Goal: Transaction & Acquisition: Book appointment/travel/reservation

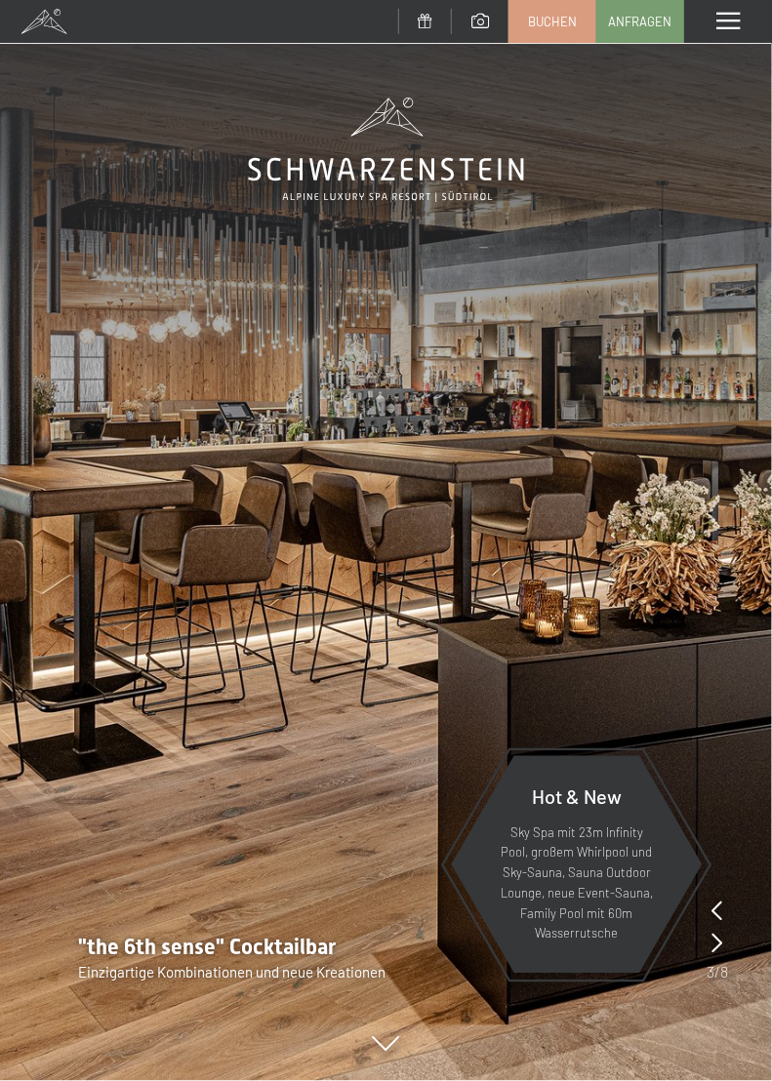
click at [712, 947] on icon at bounding box center [717, 943] width 11 height 20
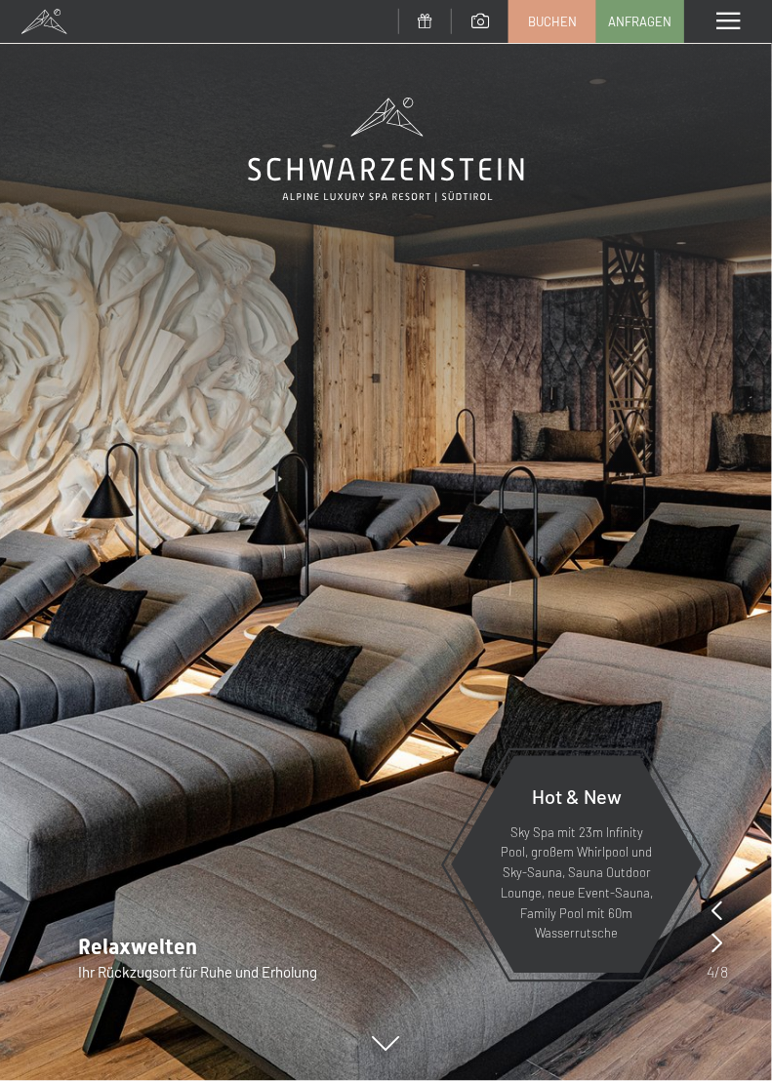
click at [706, 938] on div at bounding box center [716, 930] width 21 height 64
click at [717, 943] on icon at bounding box center [717, 943] width 11 height 20
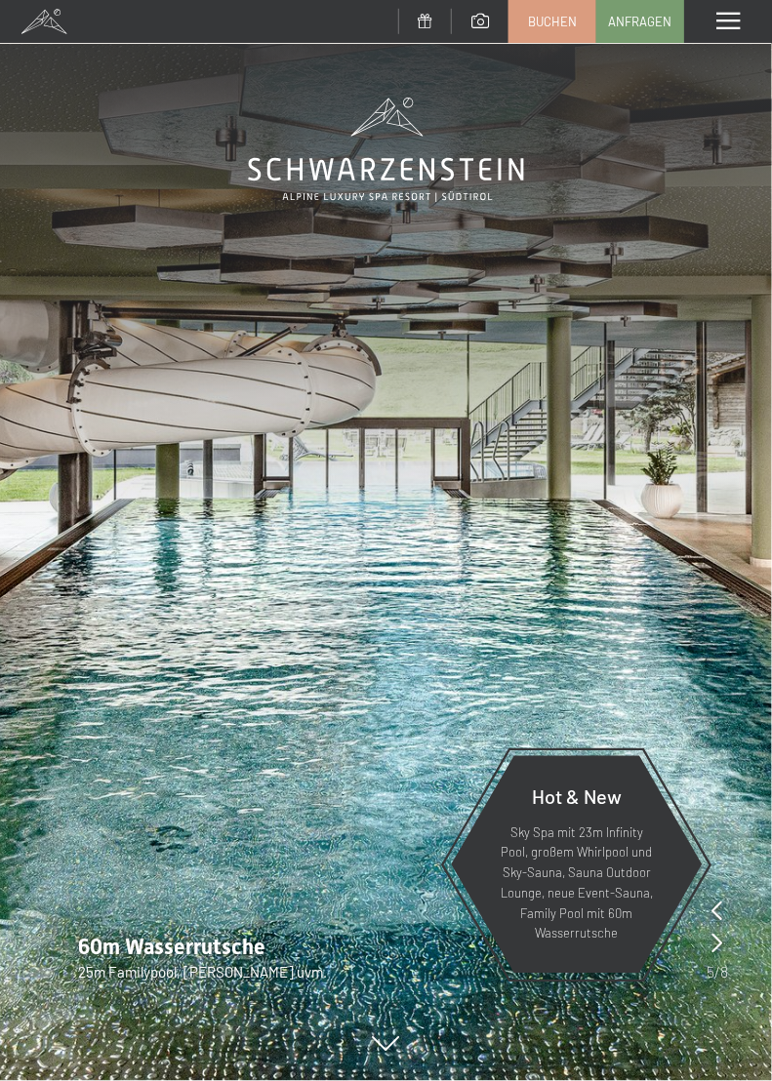
click at [719, 949] on icon at bounding box center [717, 943] width 11 height 20
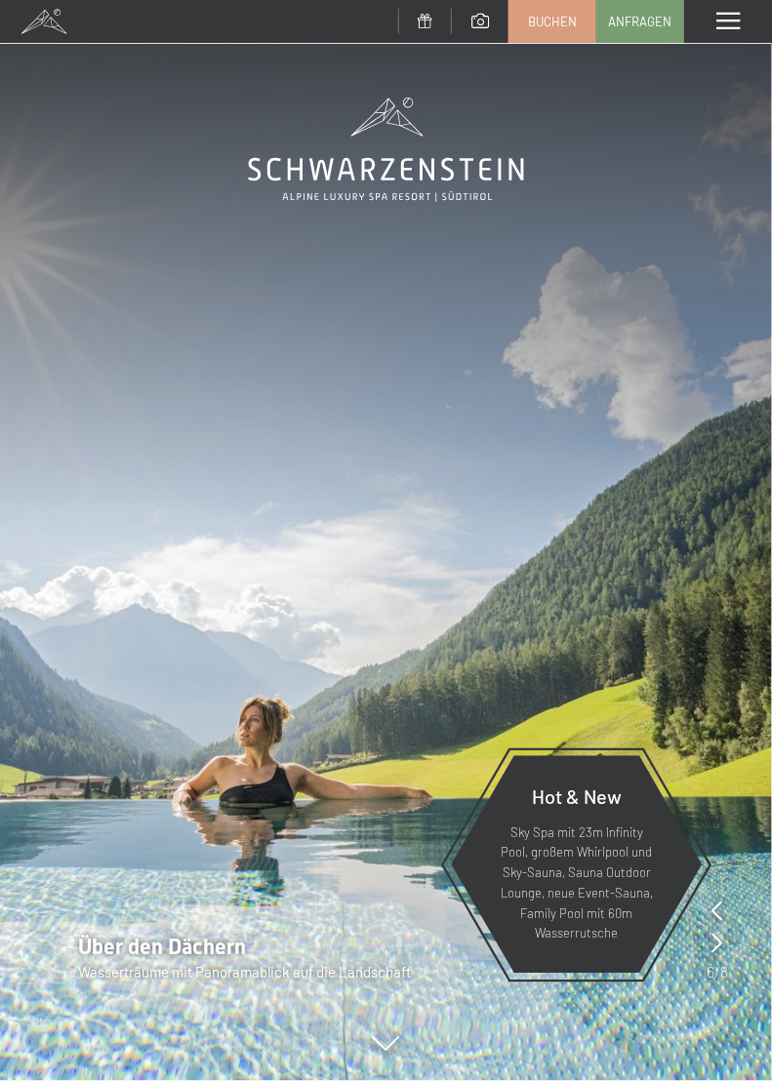
click at [709, 948] on div at bounding box center [716, 930] width 21 height 64
click at [696, 942] on div "Hot & New Sky Spa mit 23m Infinity Pool, großem Whirlpool und Sky-Sauna, Sauna …" at bounding box center [577, 865] width 254 height 258
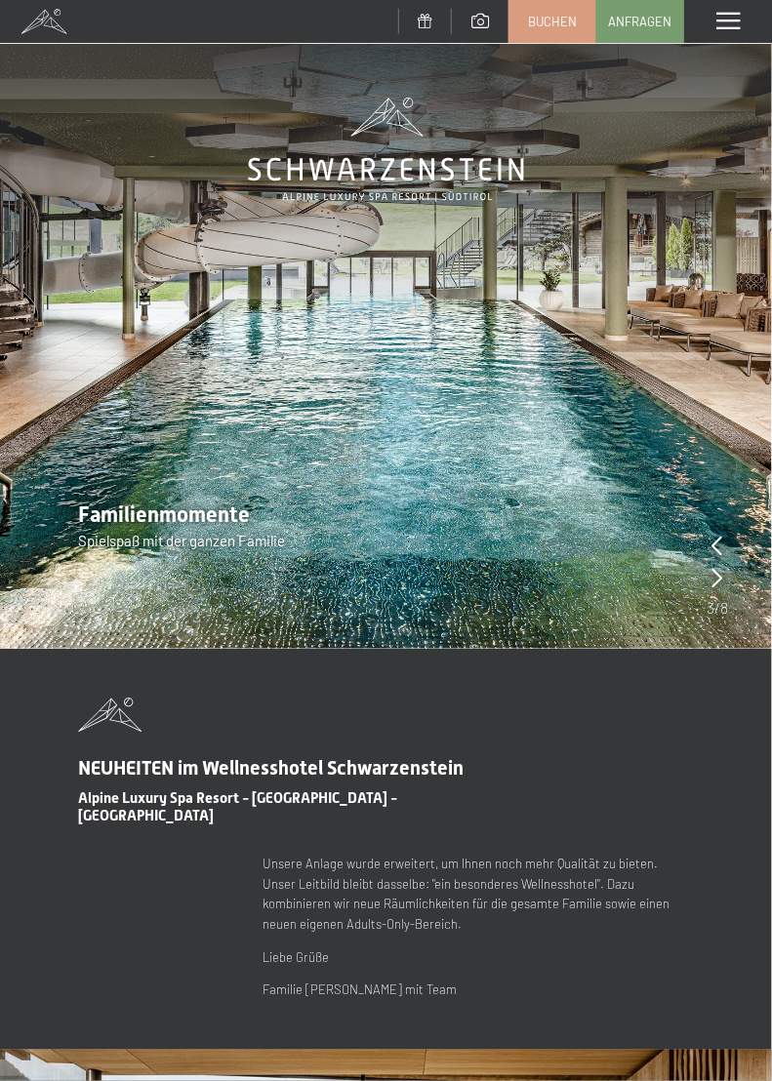
click at [710, 597] on span "3" at bounding box center [710, 607] width 8 height 21
click at [703, 584] on img at bounding box center [386, 324] width 772 height 649
click at [723, 591] on div at bounding box center [716, 565] width 21 height 64
click at [715, 581] on icon at bounding box center [717, 578] width 11 height 20
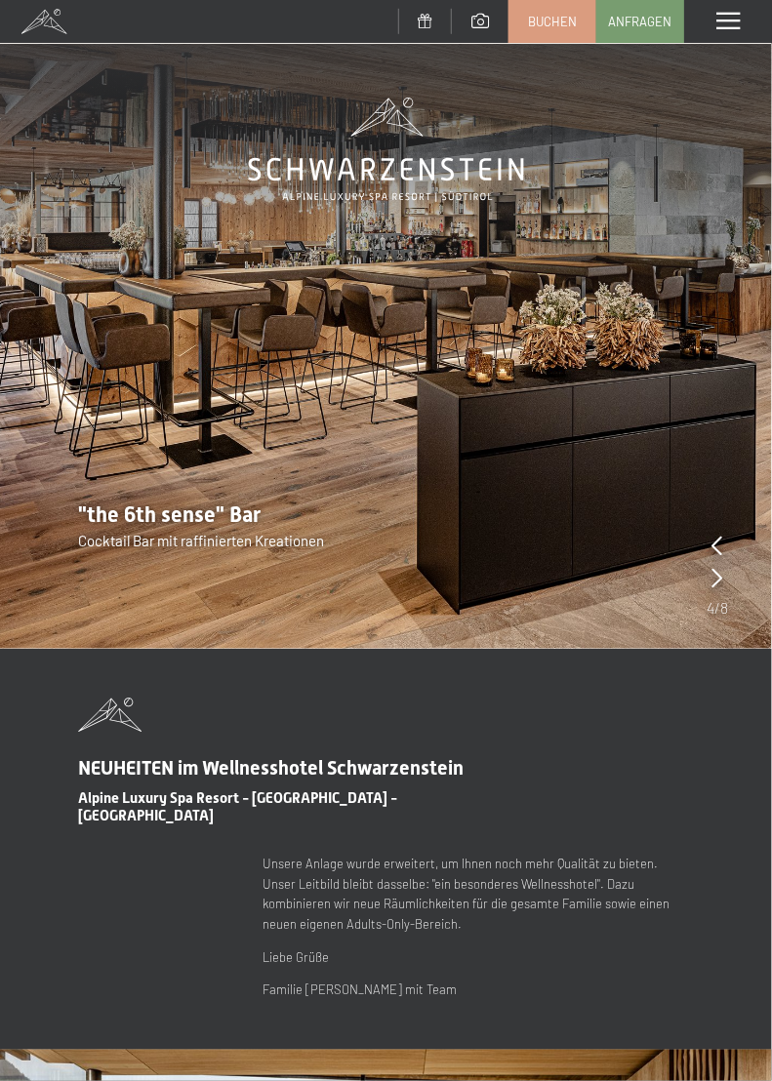
click at [723, 588] on div at bounding box center [716, 565] width 21 height 64
click at [722, 588] on div at bounding box center [717, 578] width 11 height 27
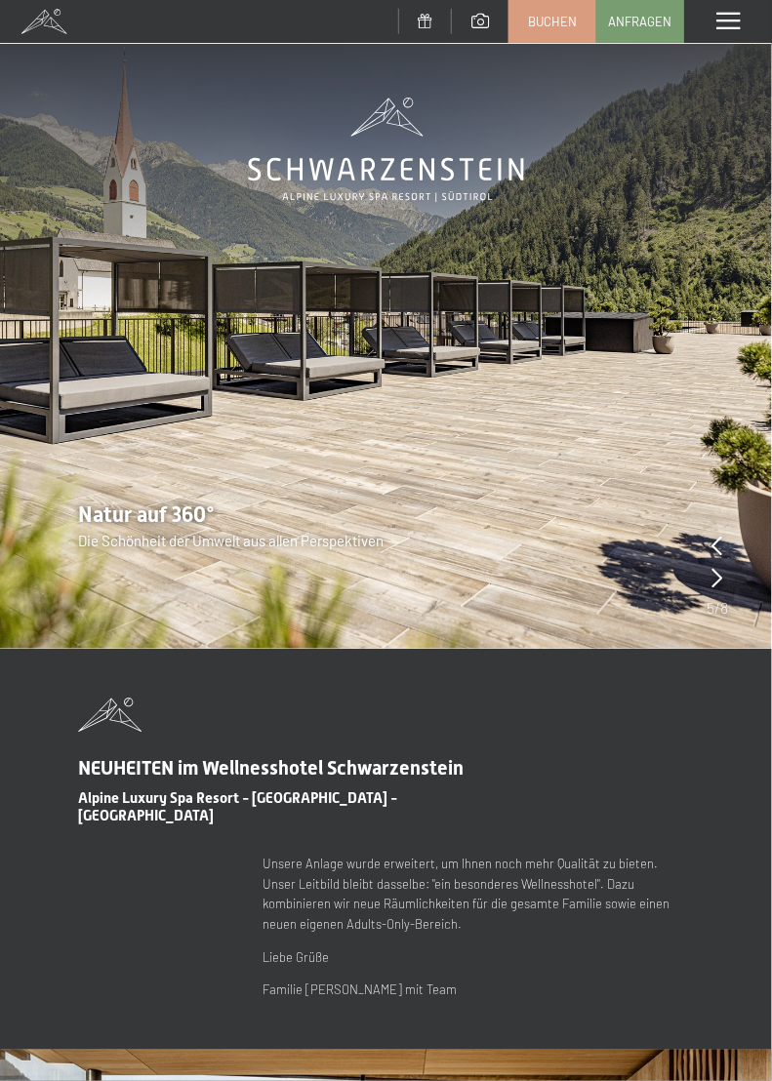
click at [723, 588] on div at bounding box center [716, 565] width 21 height 64
click at [714, 589] on div at bounding box center [717, 578] width 11 height 27
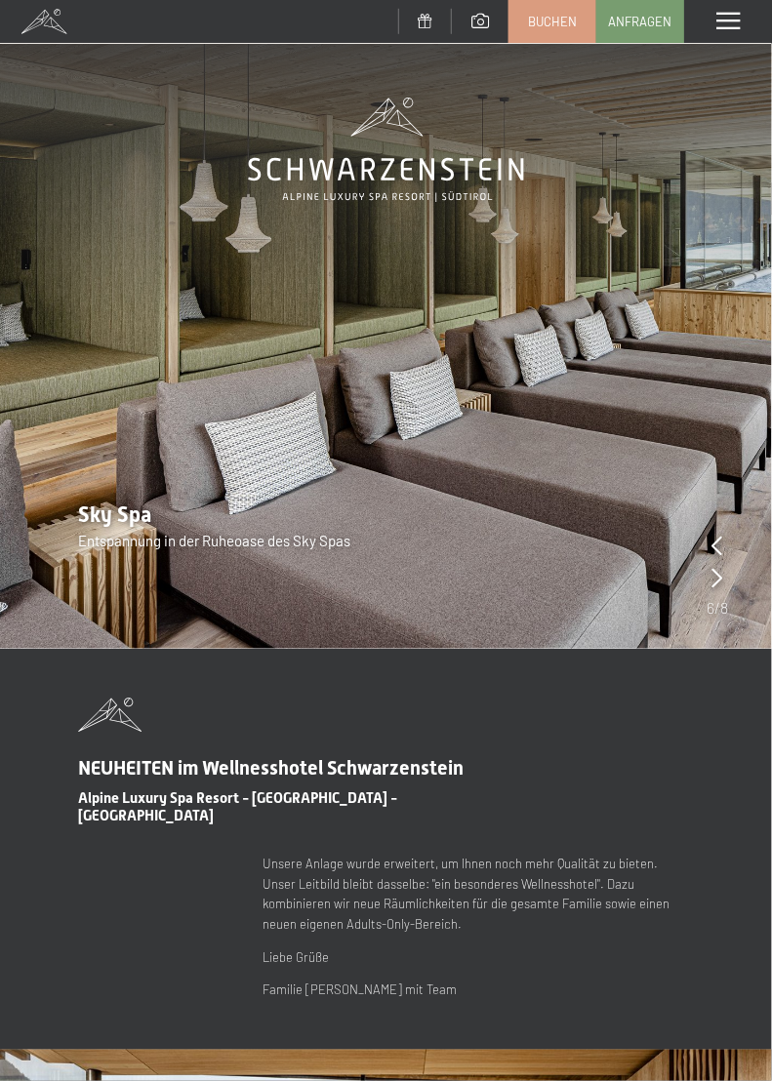
click at [714, 590] on div at bounding box center [717, 578] width 11 height 27
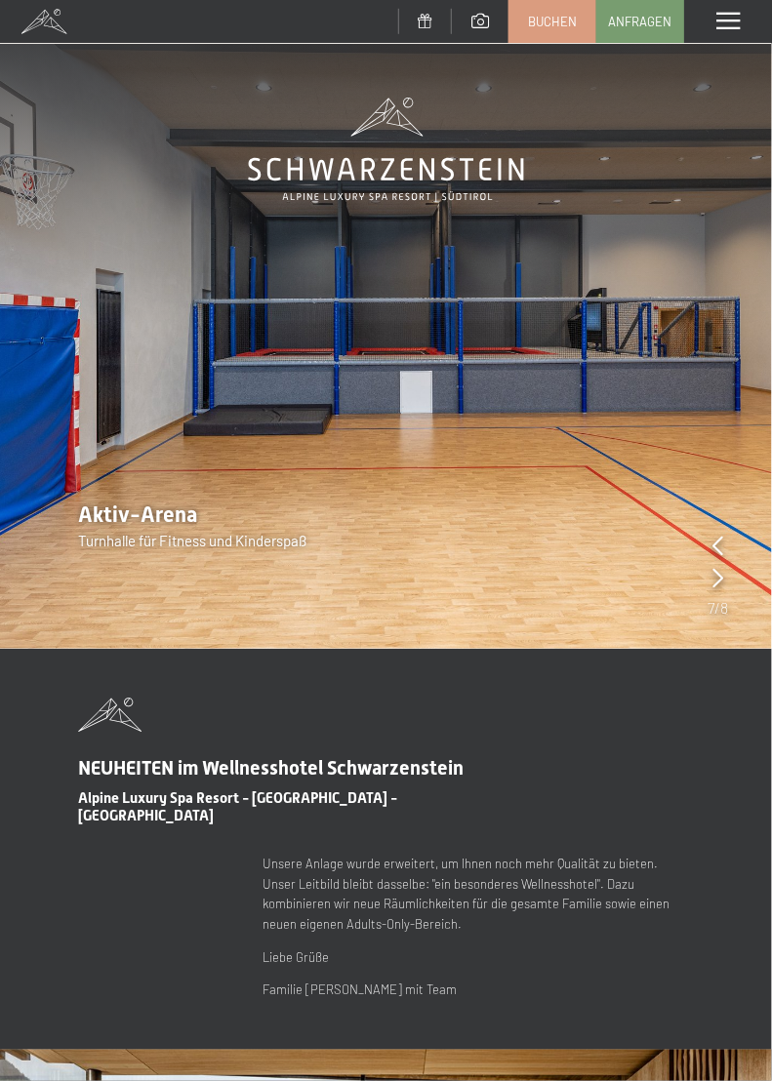
click at [722, 588] on div at bounding box center [717, 578] width 11 height 27
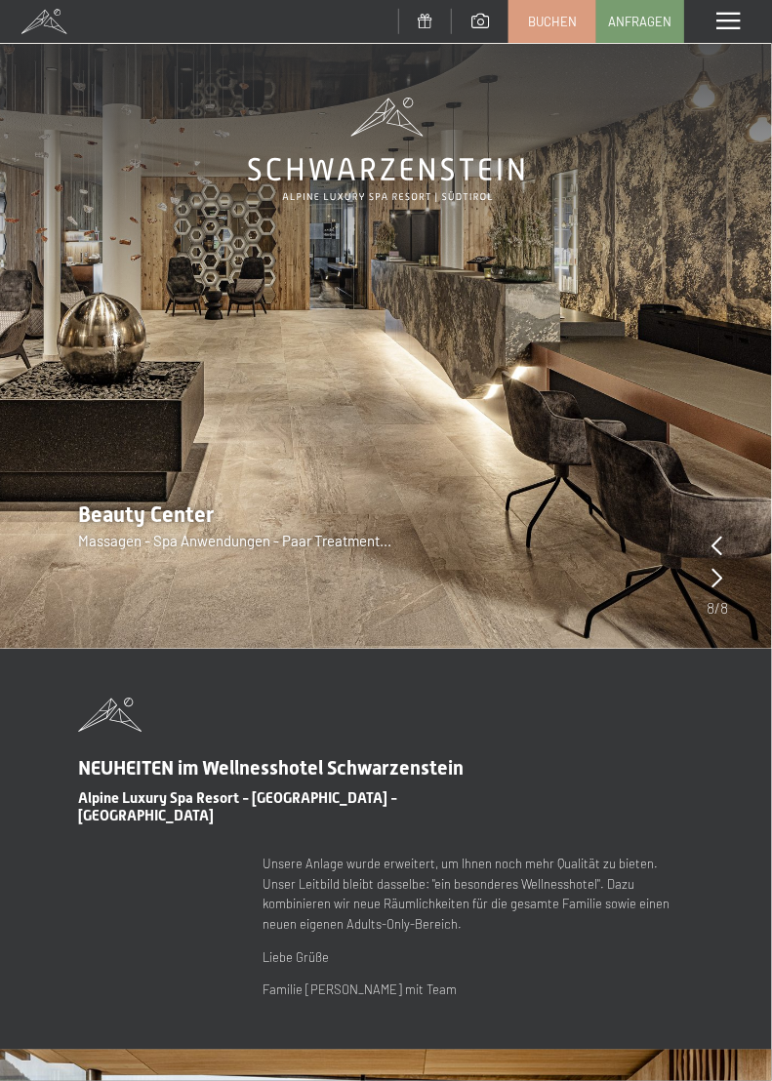
click at [729, 26] on span at bounding box center [727, 22] width 23 height 18
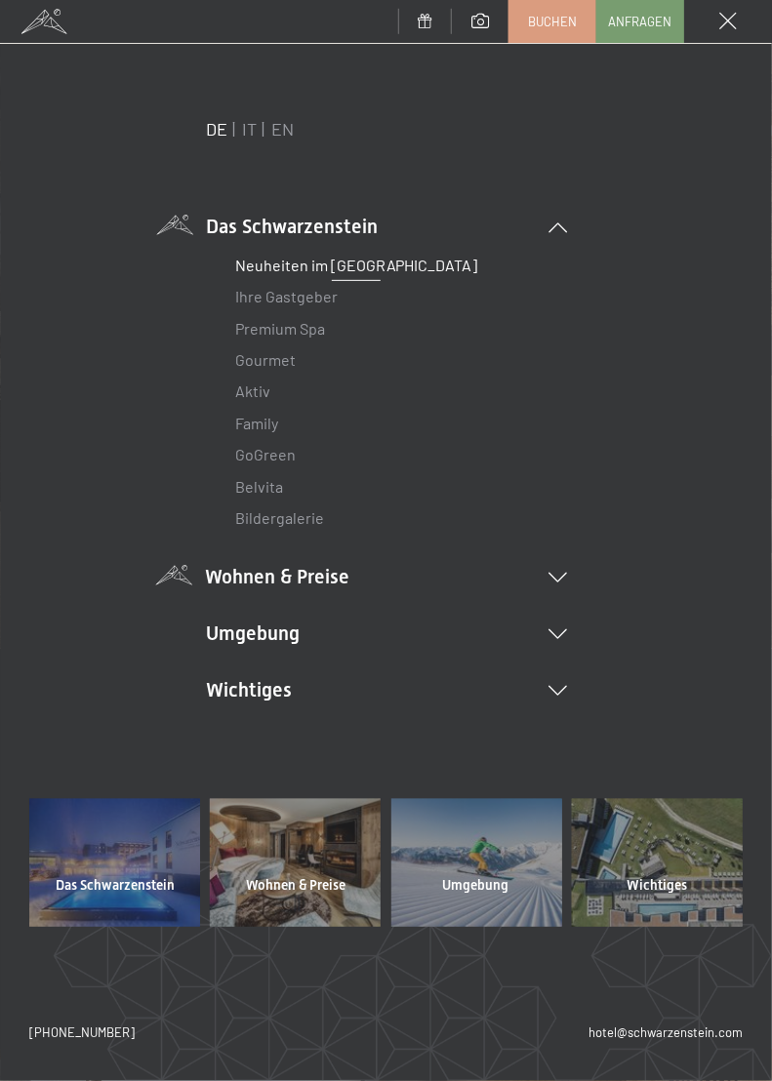
click at [219, 585] on li "Wohnen & Preise Inklusivleistungen Zimmer & Preise Liste Angebote Liste Familie…" at bounding box center [386, 576] width 361 height 27
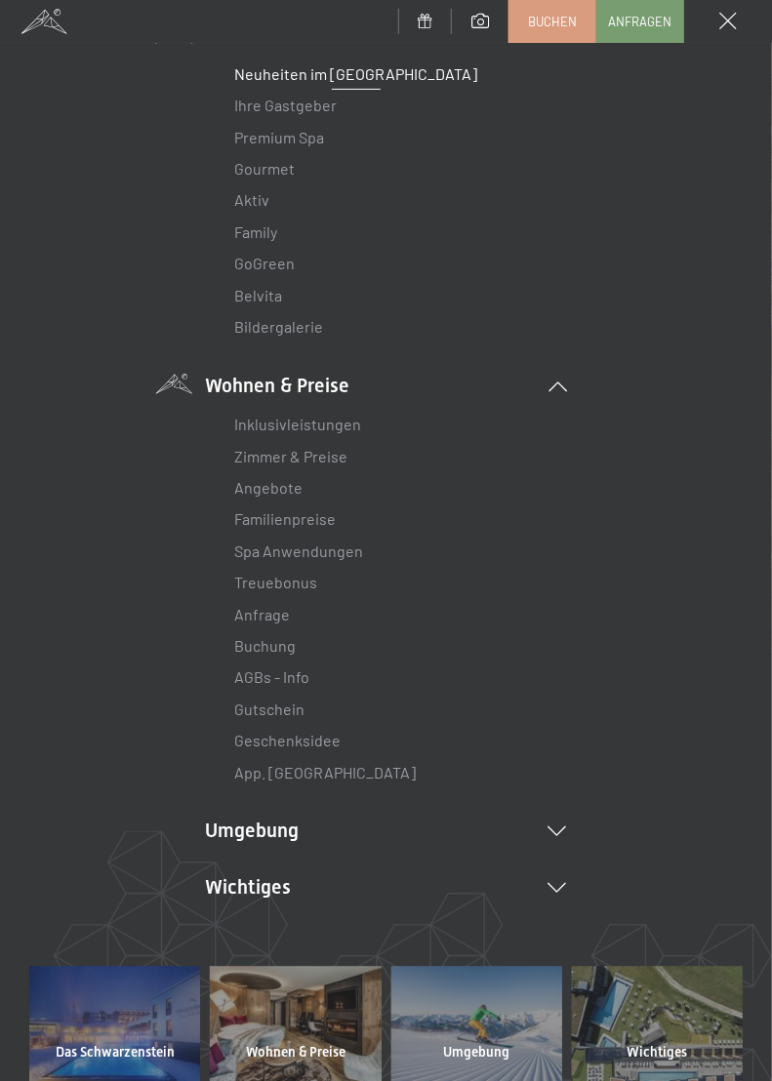
scroll to position [193, 0]
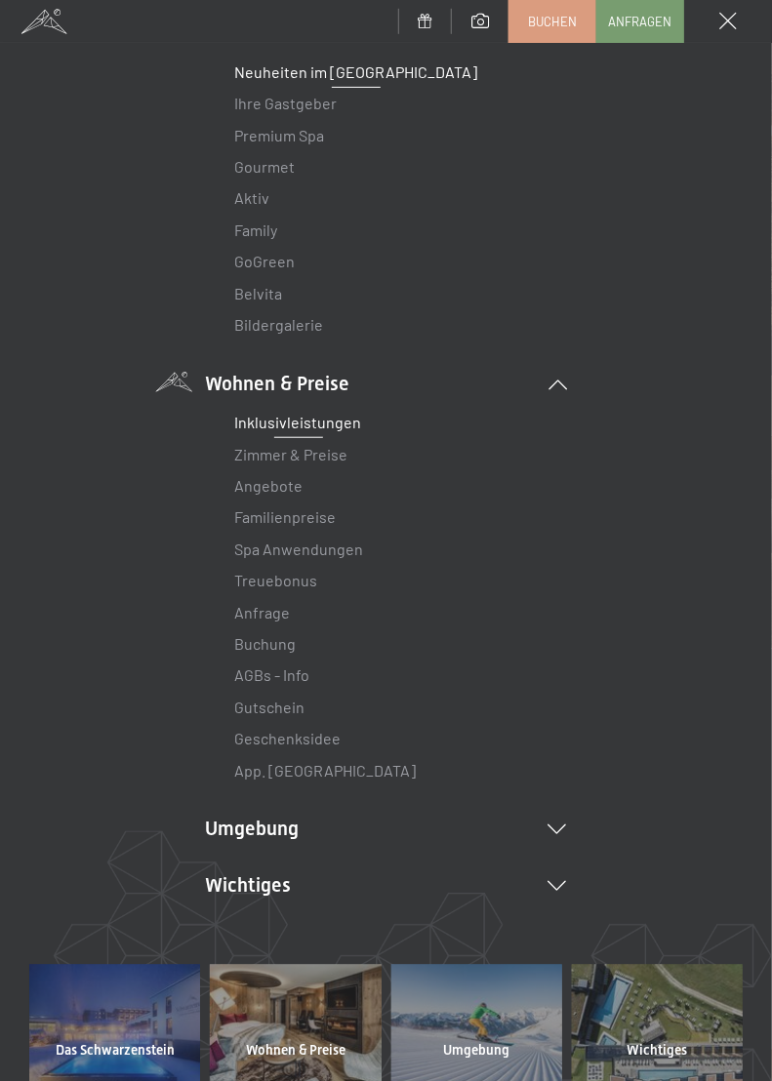
click at [250, 428] on link "Inklusivleistungen" at bounding box center [298, 422] width 127 height 19
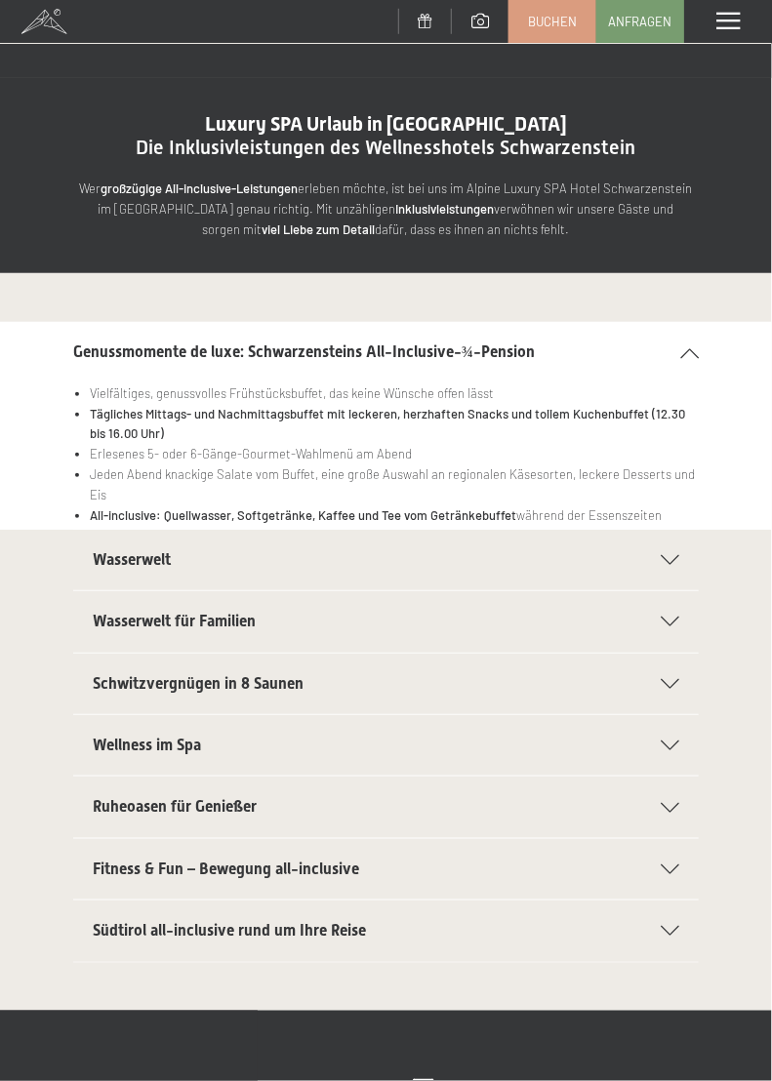
click at [168, 874] on span "Fitness & Fun – Bewegung all-inclusive" at bounding box center [226, 868] width 266 height 19
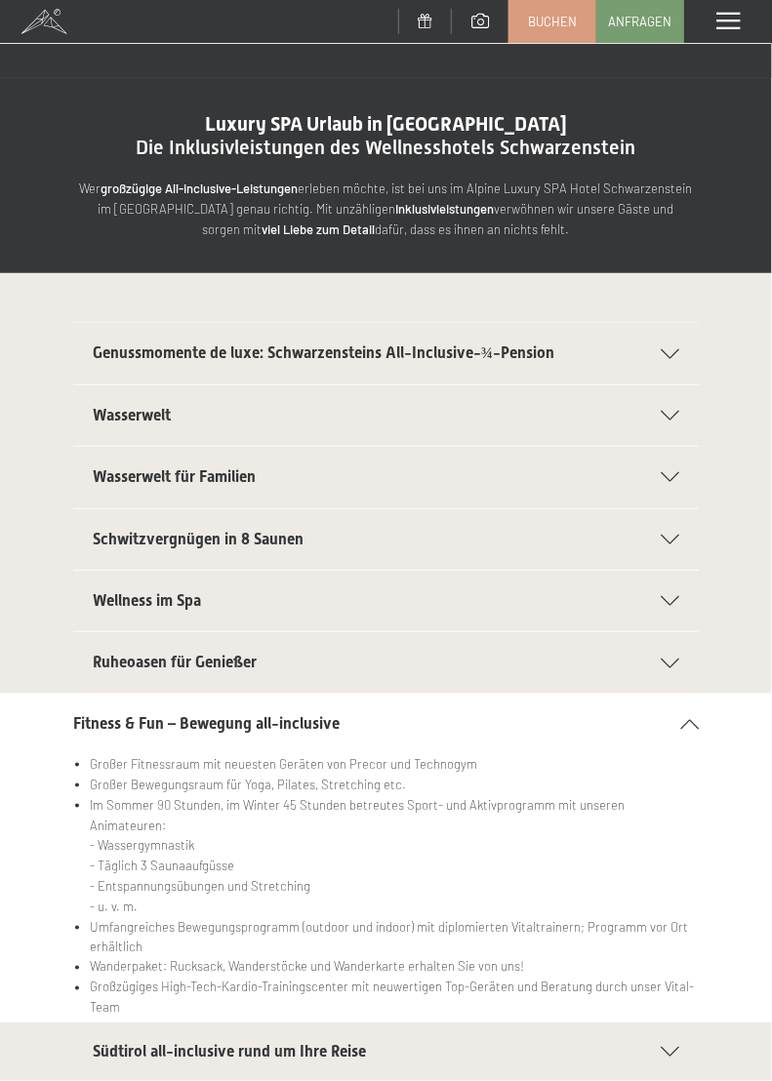
click at [100, 666] on span "Ruheoasen für Genießer" at bounding box center [175, 662] width 164 height 19
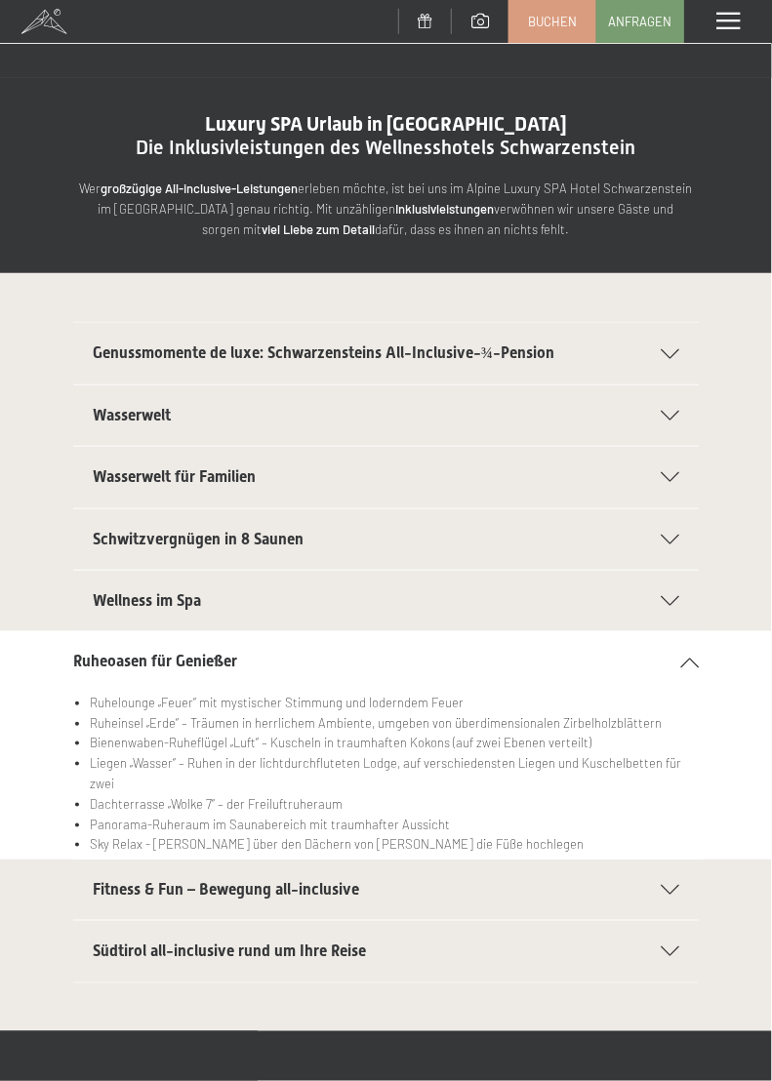
click at [122, 595] on span "Wellness im Spa" at bounding box center [147, 600] width 108 height 19
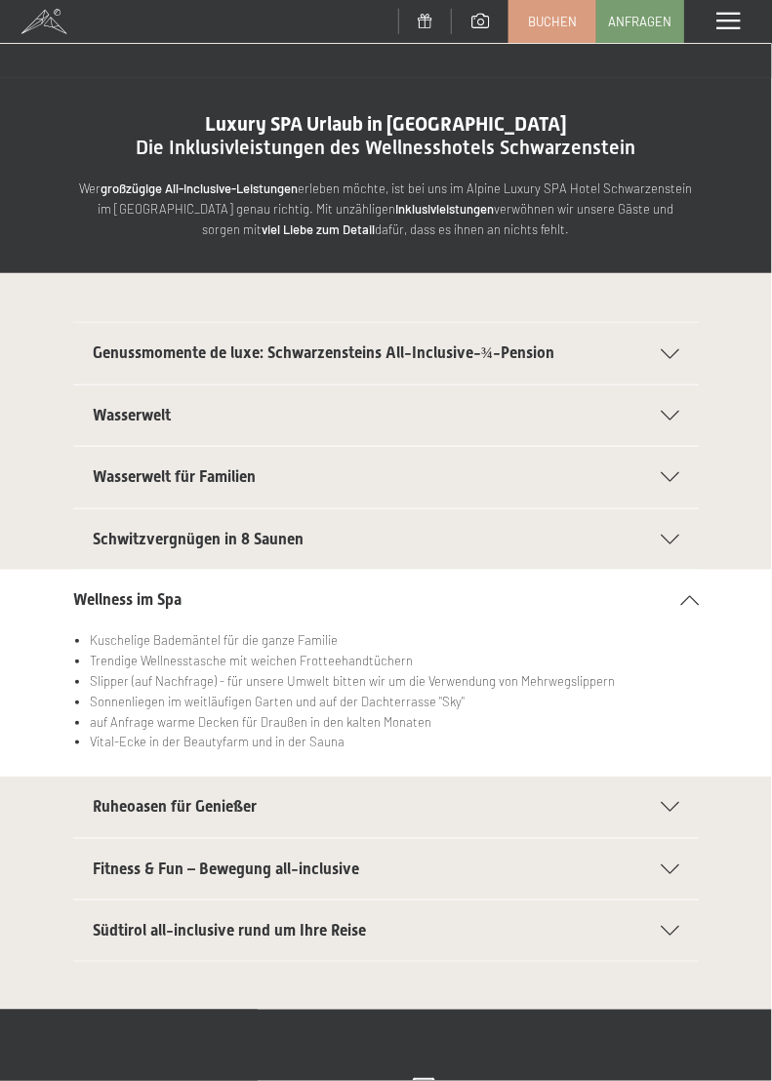
click at [103, 539] on span "Schwitzvergnügen in 8 Saunen" at bounding box center [198, 539] width 211 height 19
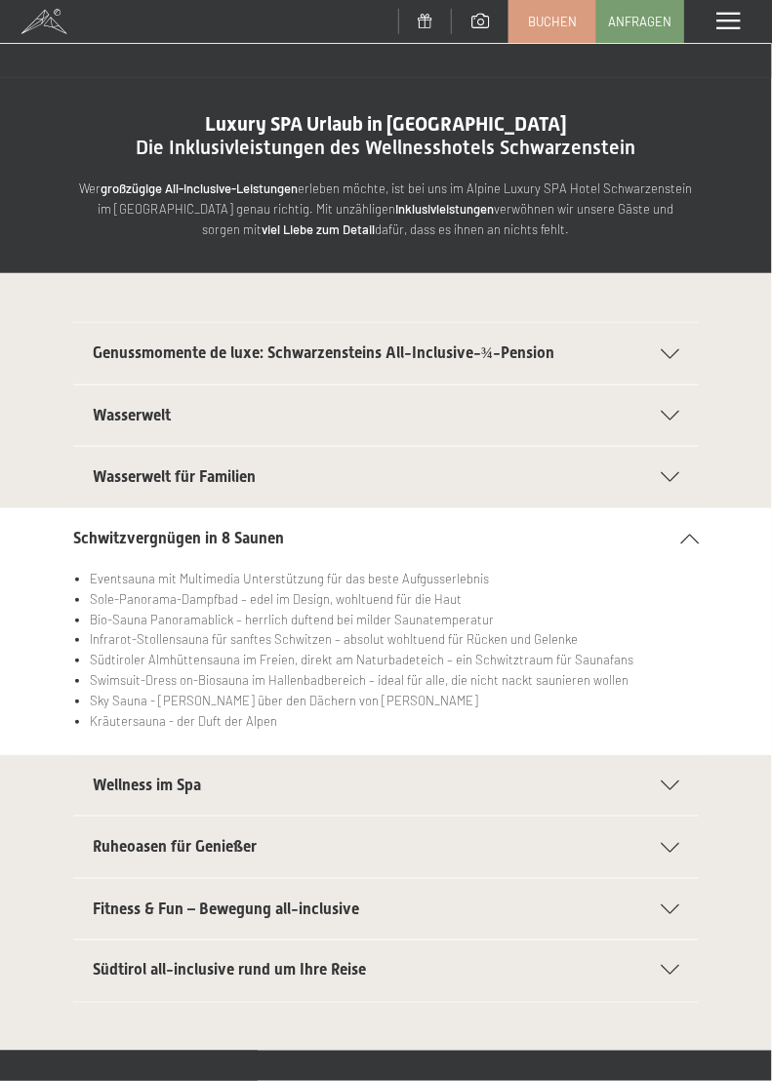
click at [141, 477] on span "Wasserwelt für Familien" at bounding box center [174, 476] width 163 height 19
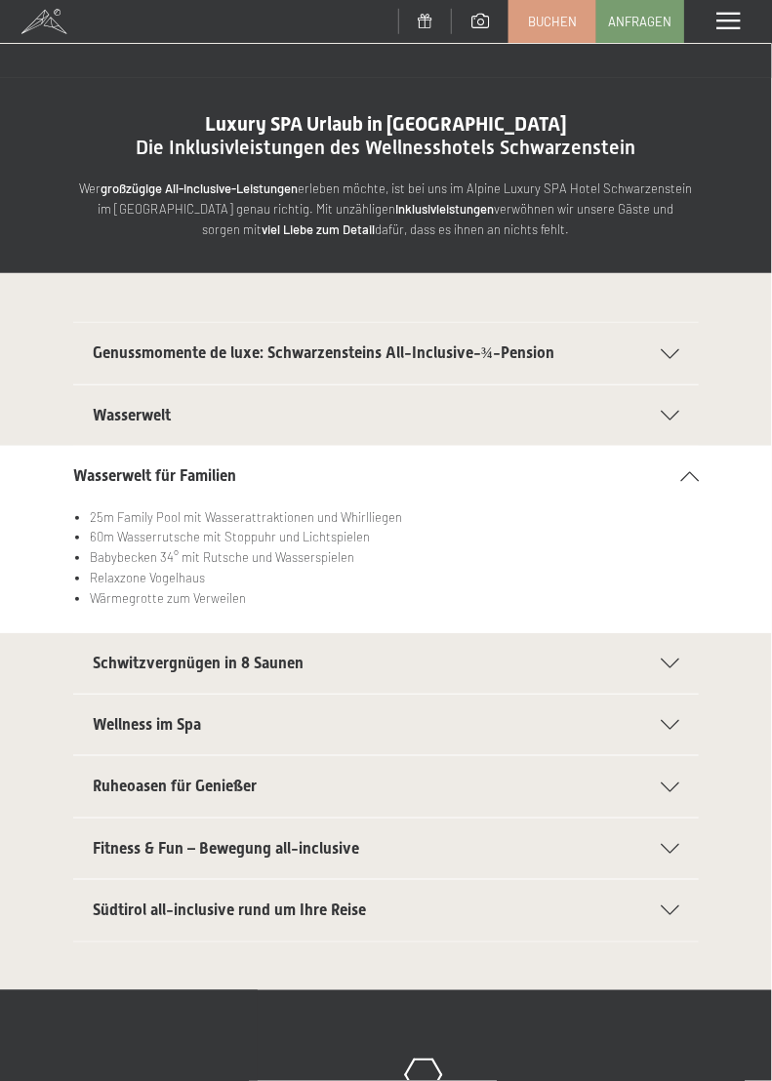
click at [116, 411] on span "Wasserwelt" at bounding box center [132, 415] width 78 height 19
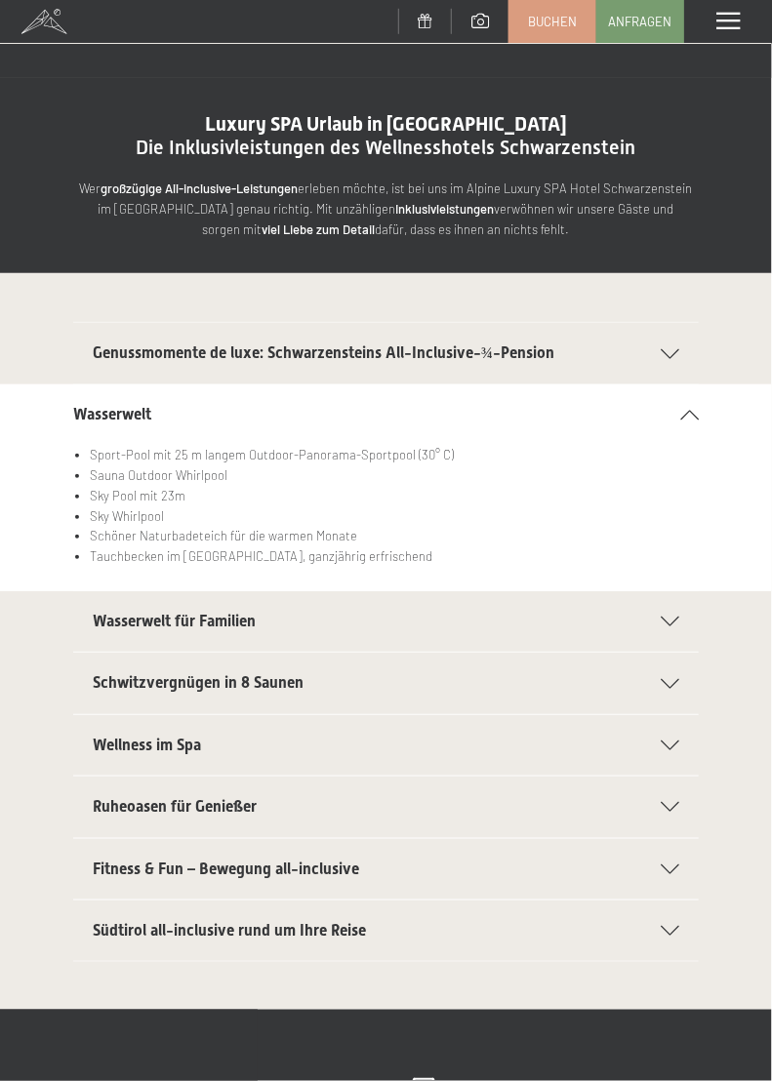
click at [128, 362] on span "Genussmomente de luxe: Schwarzensteins All-Inclusive-¾-Pension" at bounding box center [323, 352] width 461 height 19
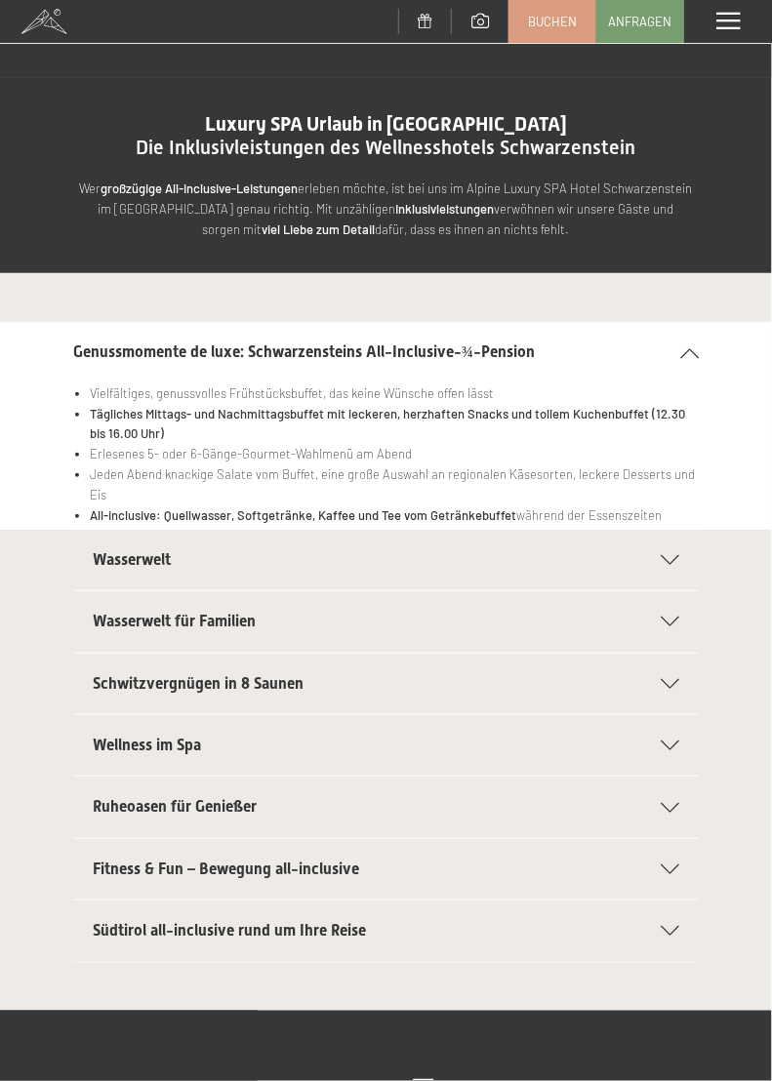
click at [80, 301] on div "Genussmomente de luxe: Schwarzensteins All-Inclusive-¾-Pension Vielfältiges, ge…" at bounding box center [386, 641] width 772 height 737
click at [54, 288] on div "Genussmomente de luxe: Schwarzensteins All-Inclusive-¾-Pension Vielfältiges, ge…" at bounding box center [386, 641] width 772 height 737
click at [733, 28] on span at bounding box center [727, 22] width 23 height 18
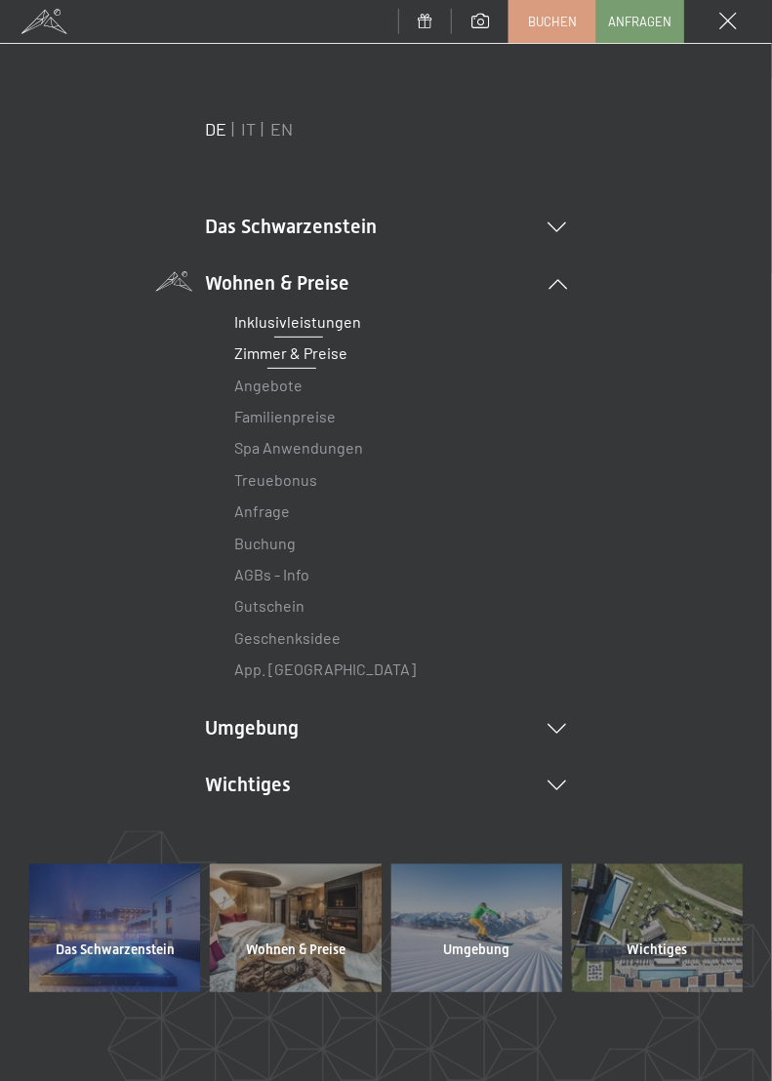
click at [245, 350] on link "Zimmer & Preise" at bounding box center [291, 352] width 113 height 19
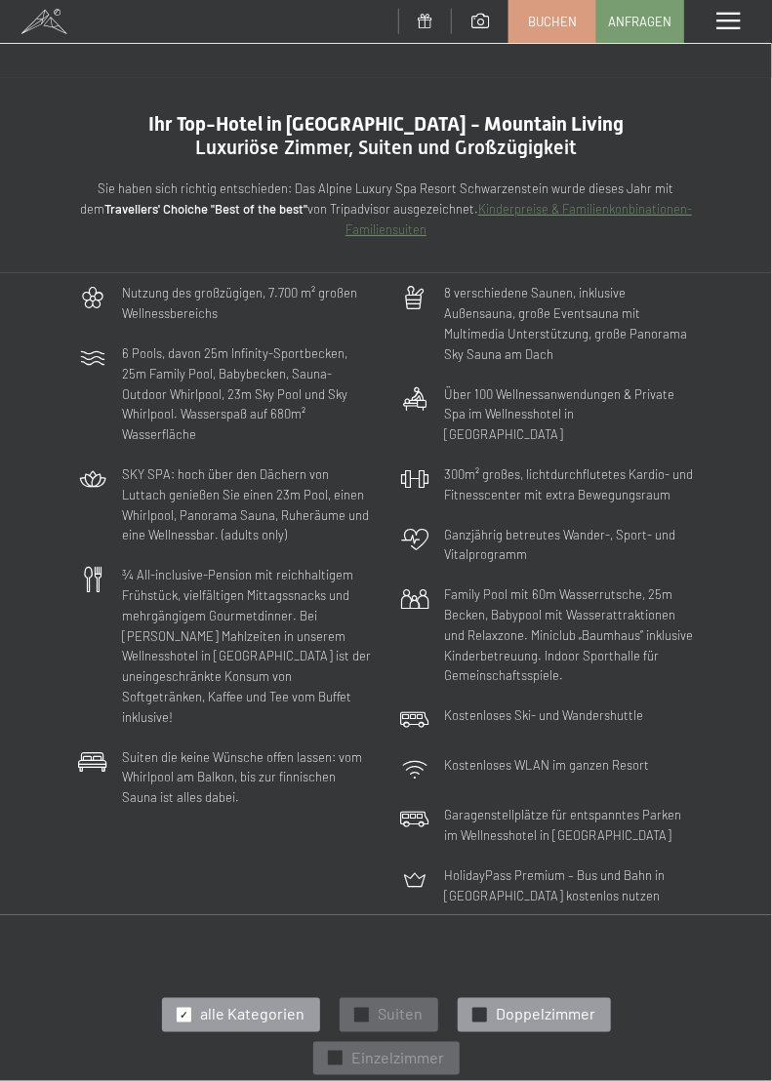
click at [535, 1004] on span "Doppelzimmer" at bounding box center [547, 1014] width 100 height 21
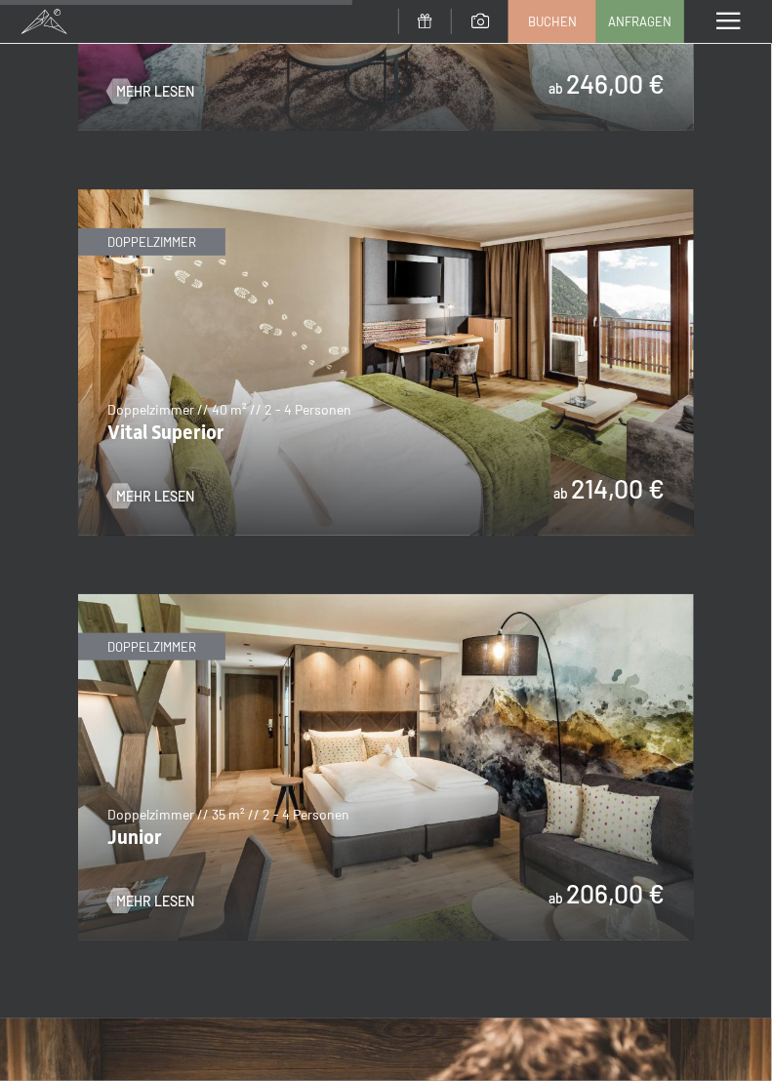
scroll to position [1752, 0]
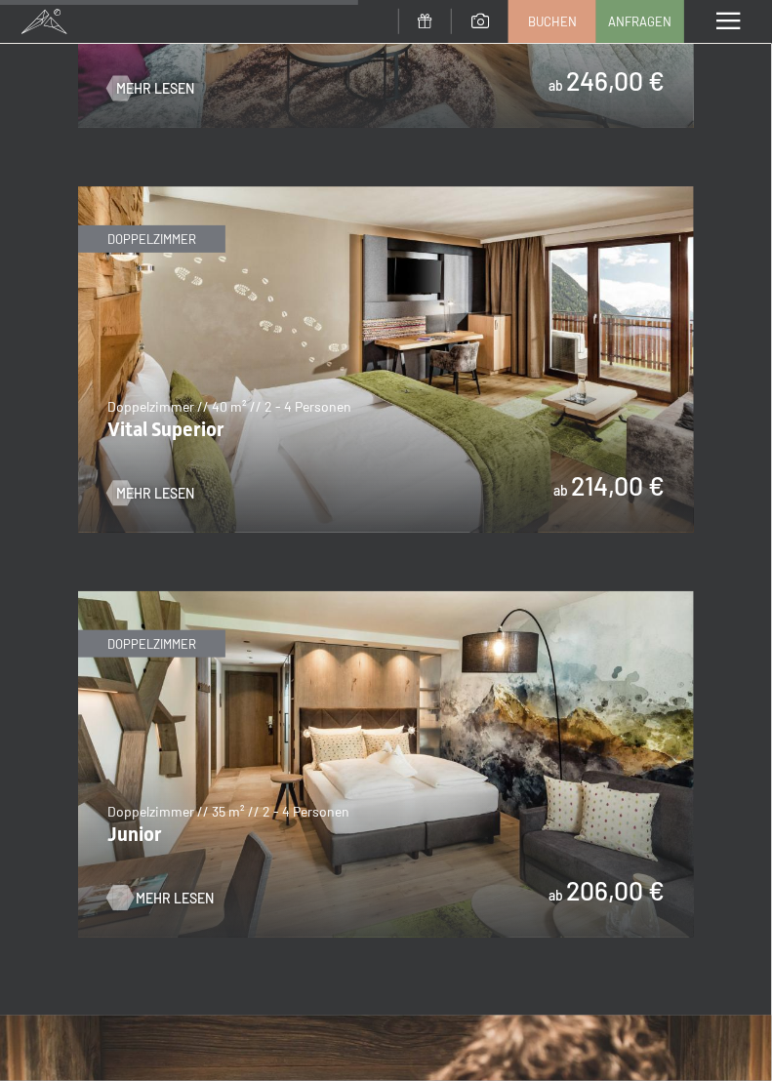
click at [138, 889] on span "Mehr Lesen" at bounding box center [175, 899] width 78 height 20
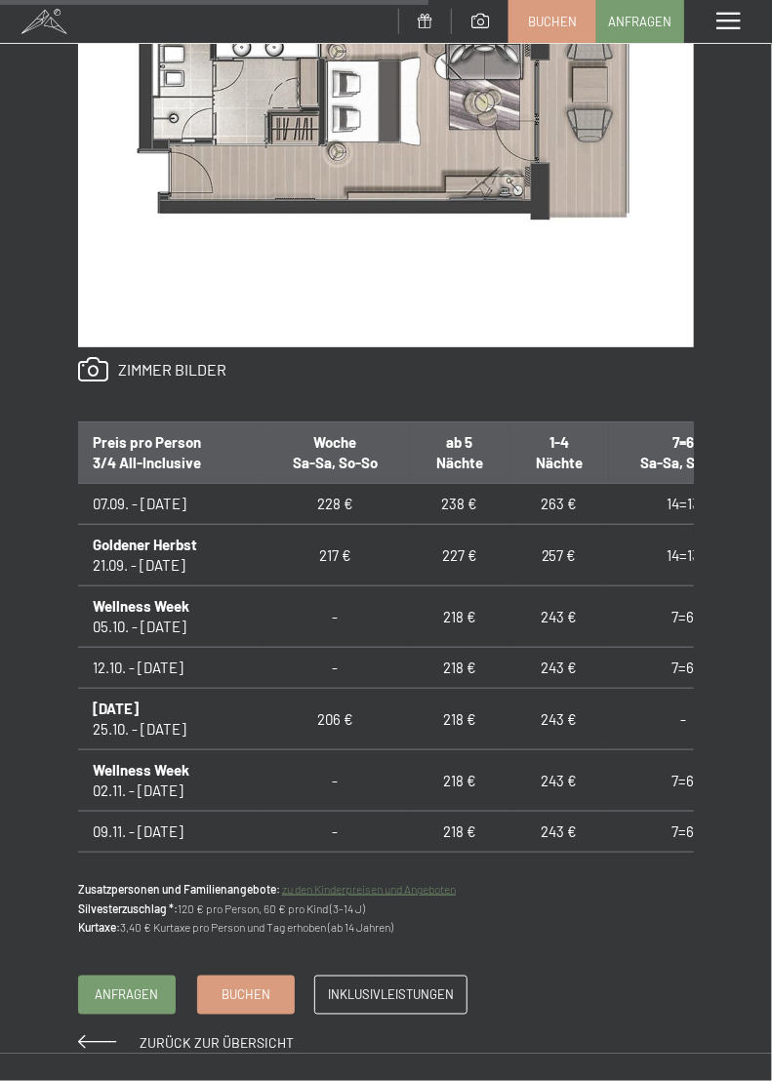
click at [140, 782] on td "Wellness Week 02.11. - [DATE]" at bounding box center [169, 780] width 182 height 61
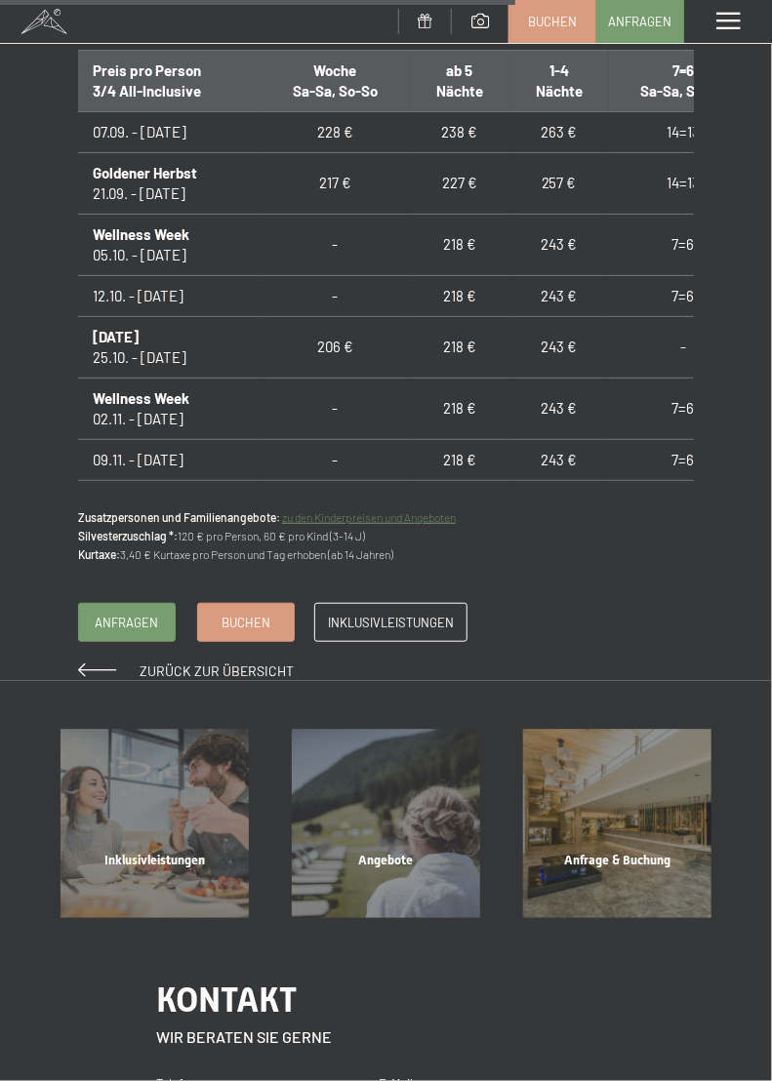
scroll to position [1621, 0]
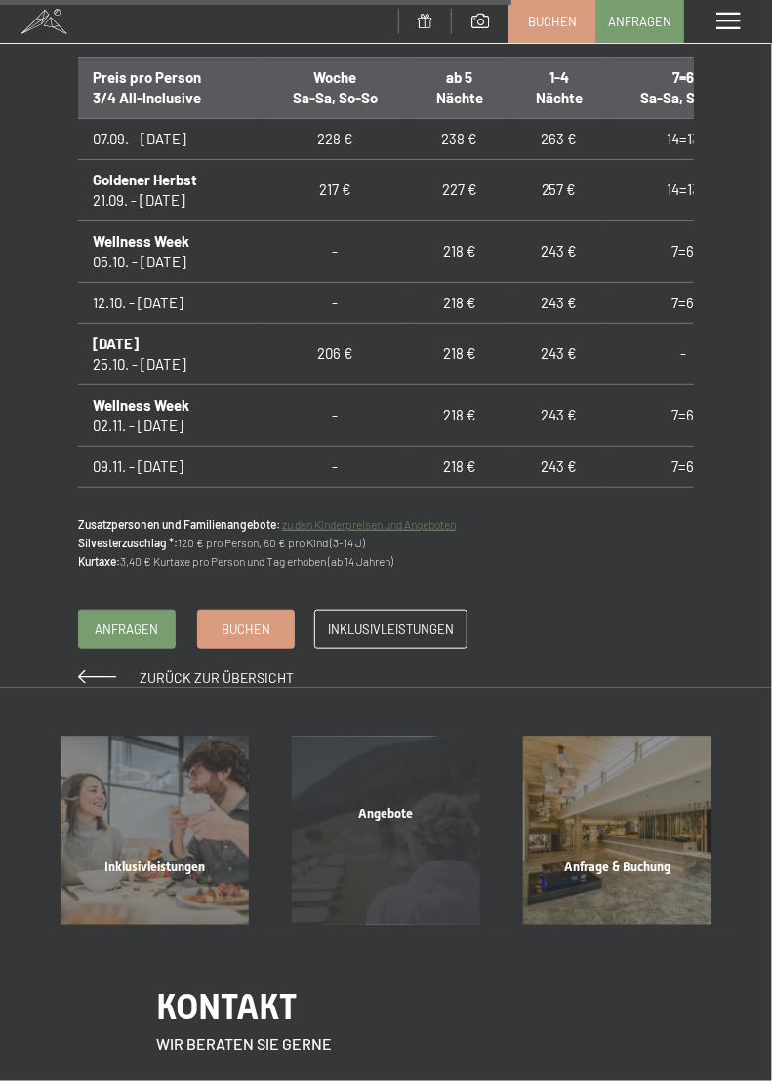
click at [369, 833] on div "Angebote Mehr erfahren" at bounding box center [385, 831] width 231 height 188
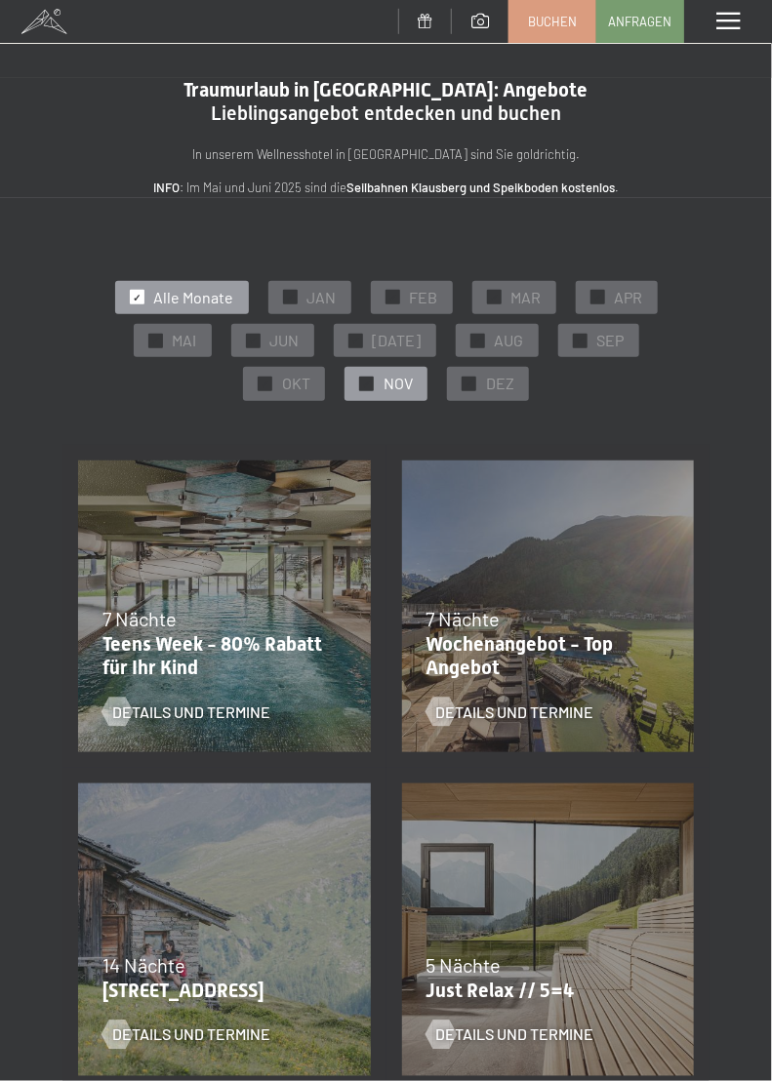
click at [359, 383] on div at bounding box center [366, 384] width 15 height 15
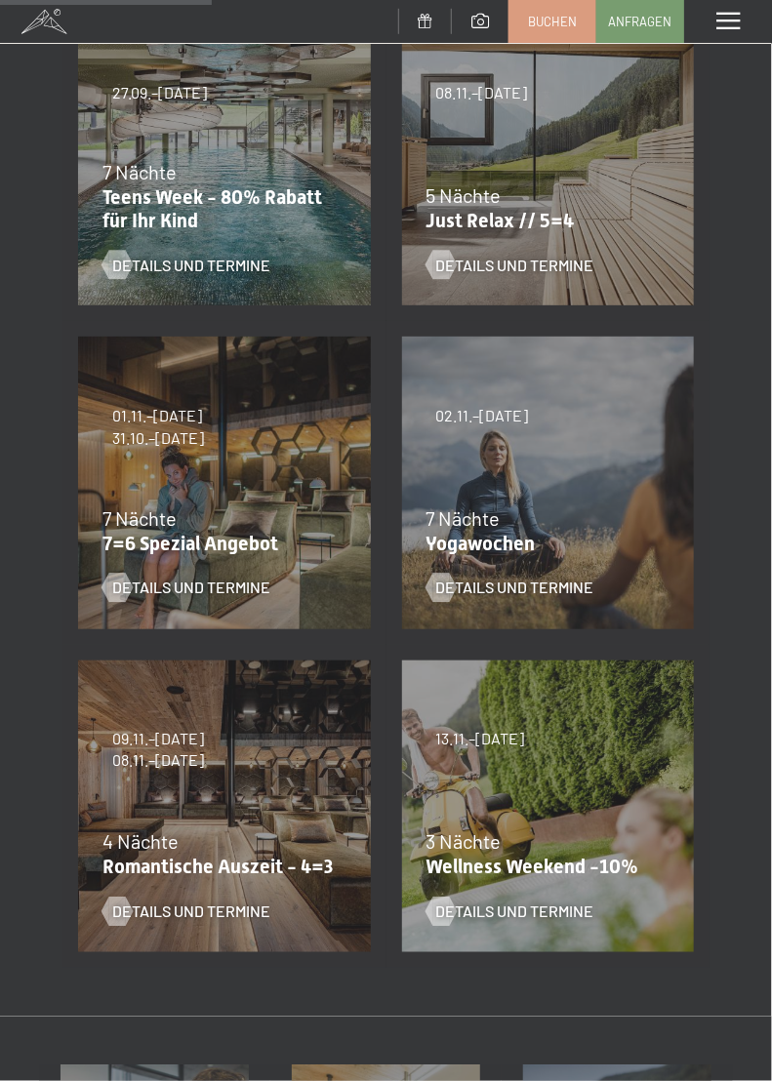
scroll to position [438, 0]
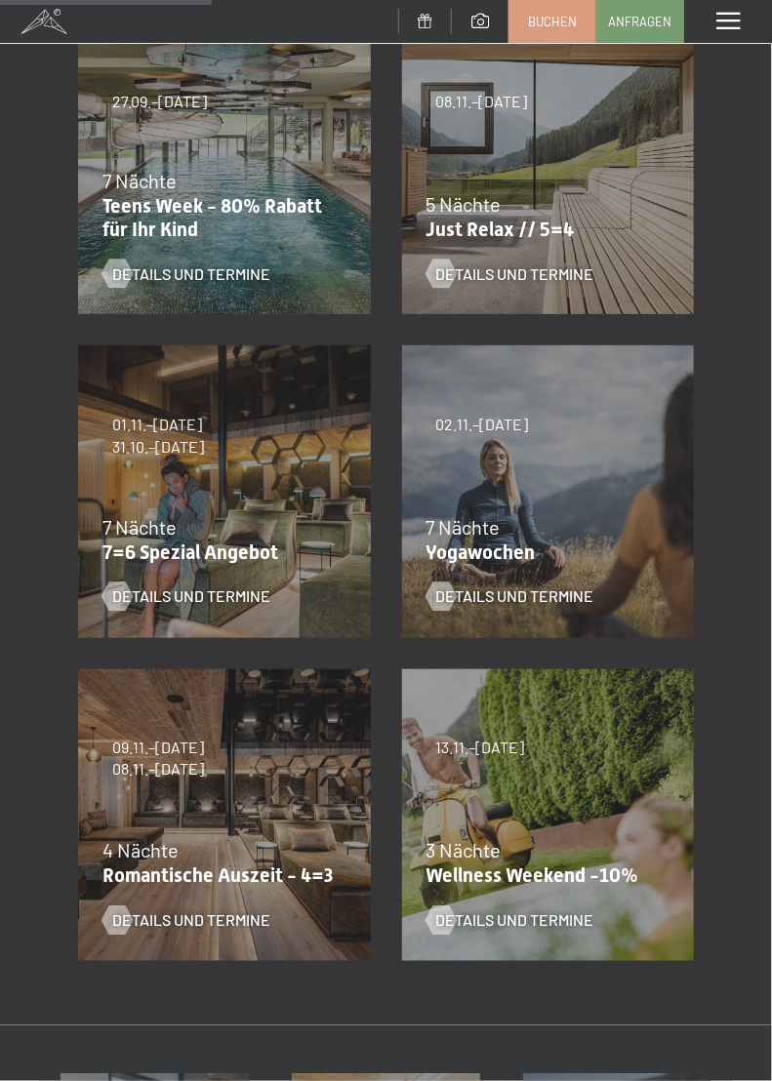
click at [155, 514] on div "7 Nächte" at bounding box center [219, 527] width 234 height 27
click at [155, 521] on span "7 Nächte" at bounding box center [139, 527] width 74 height 23
click at [146, 559] on div "Details und Termine" at bounding box center [212, 582] width 220 height 51
click at [132, 605] on span "Details und Termine" at bounding box center [211, 596] width 158 height 21
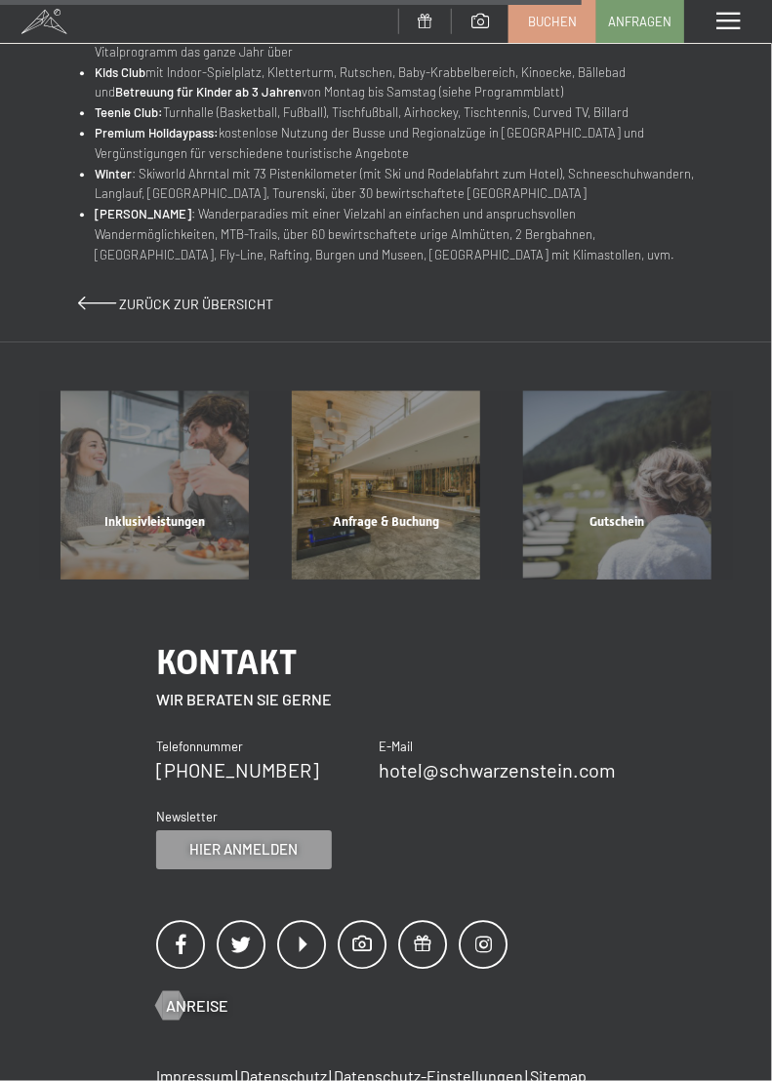
scroll to position [1219, 0]
click at [83, 296] on span at bounding box center [97, 303] width 38 height 14
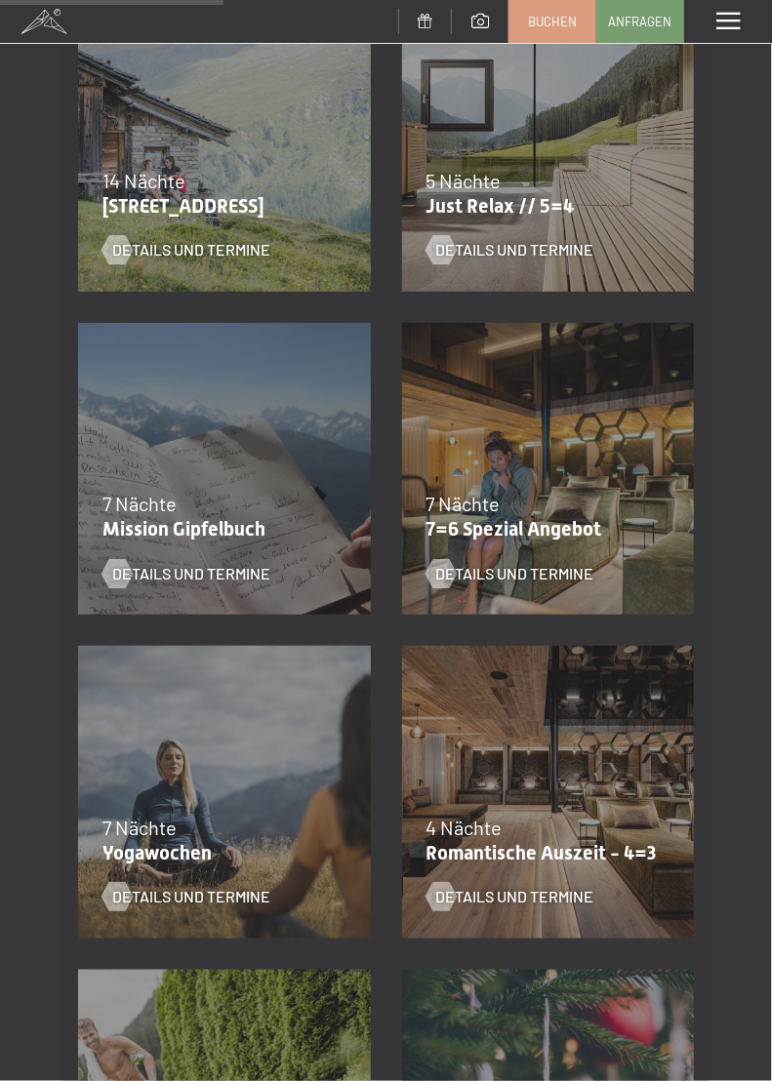
scroll to position [791, 0]
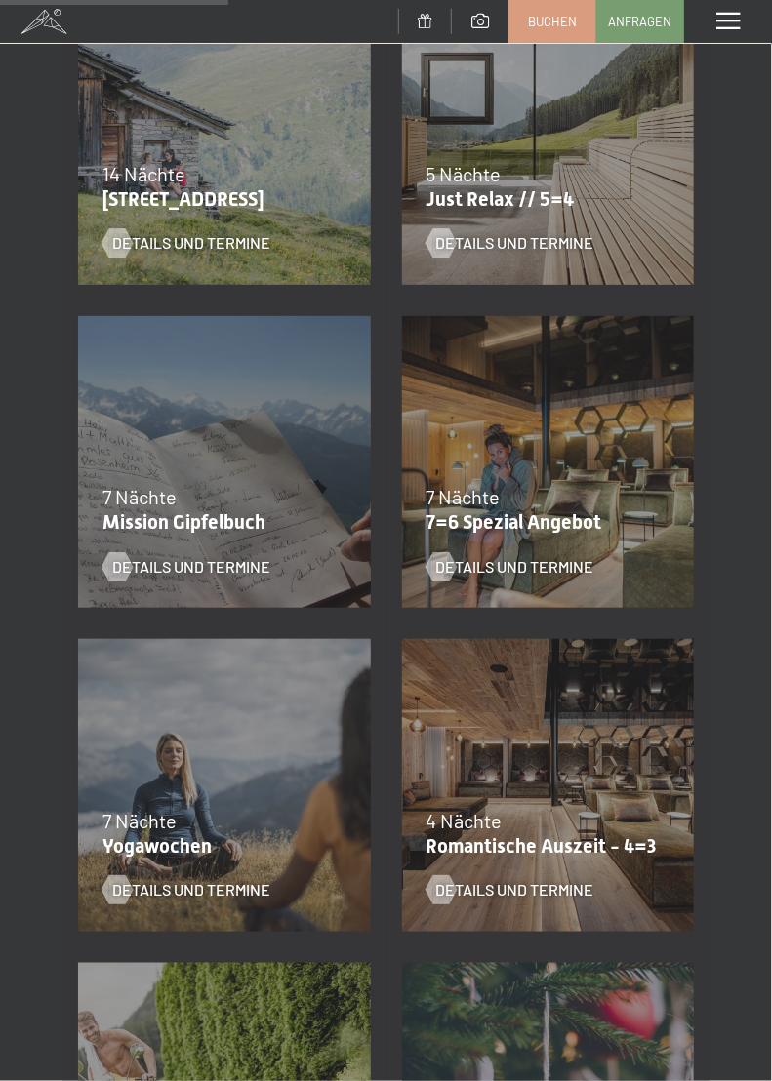
click at [518, 507] on div "7 Nächte" at bounding box center [543, 497] width 234 height 27
click at [499, 574] on span "Details und Termine" at bounding box center [535, 567] width 158 height 21
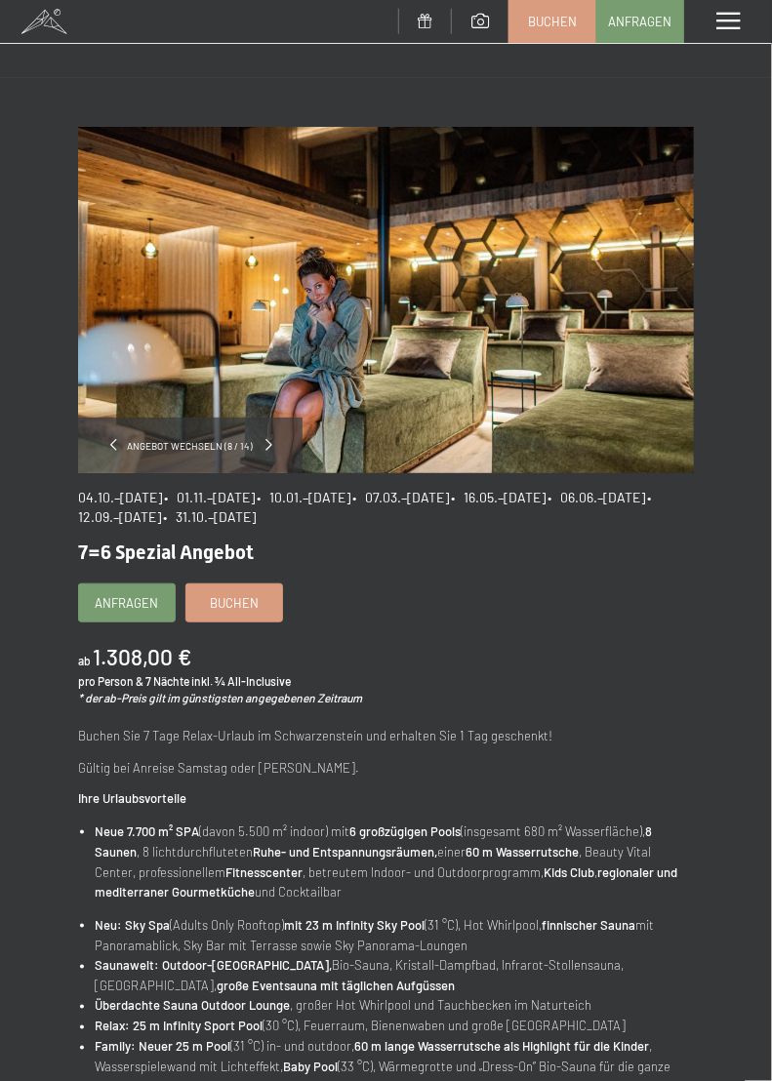
click at [266, 444] on span at bounding box center [269, 445] width 7 height 12
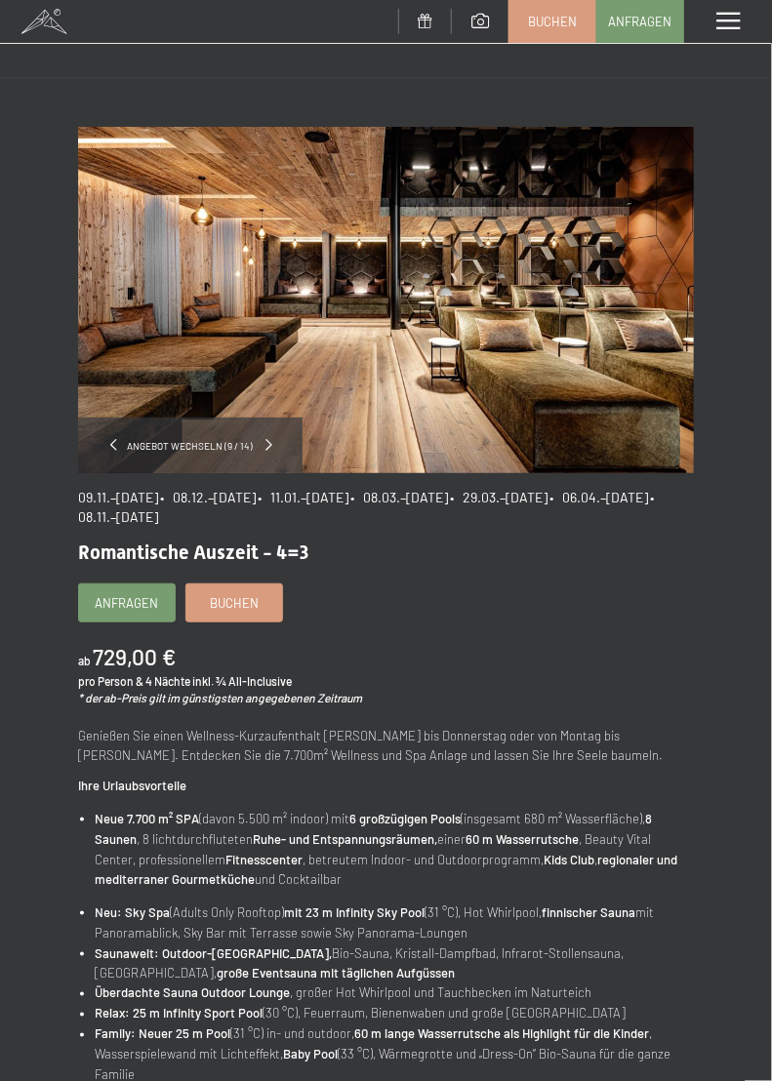
click at [266, 444] on span at bounding box center [269, 445] width 7 height 12
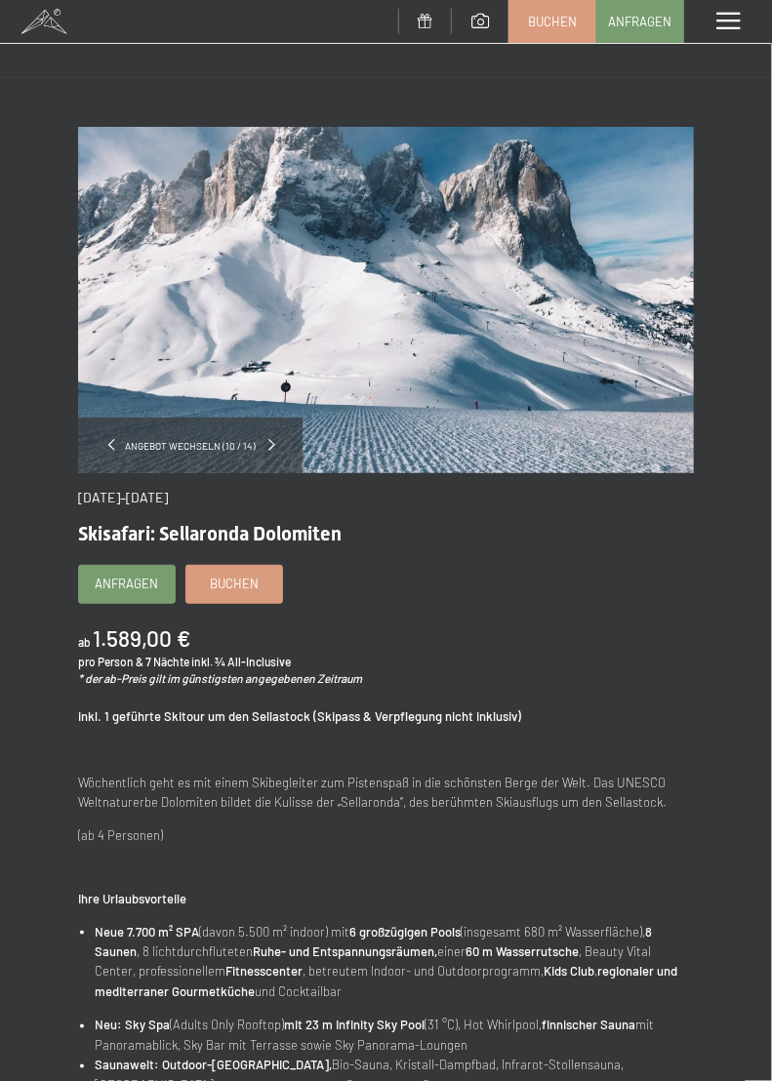
click at [269, 444] on span at bounding box center [271, 445] width 7 height 12
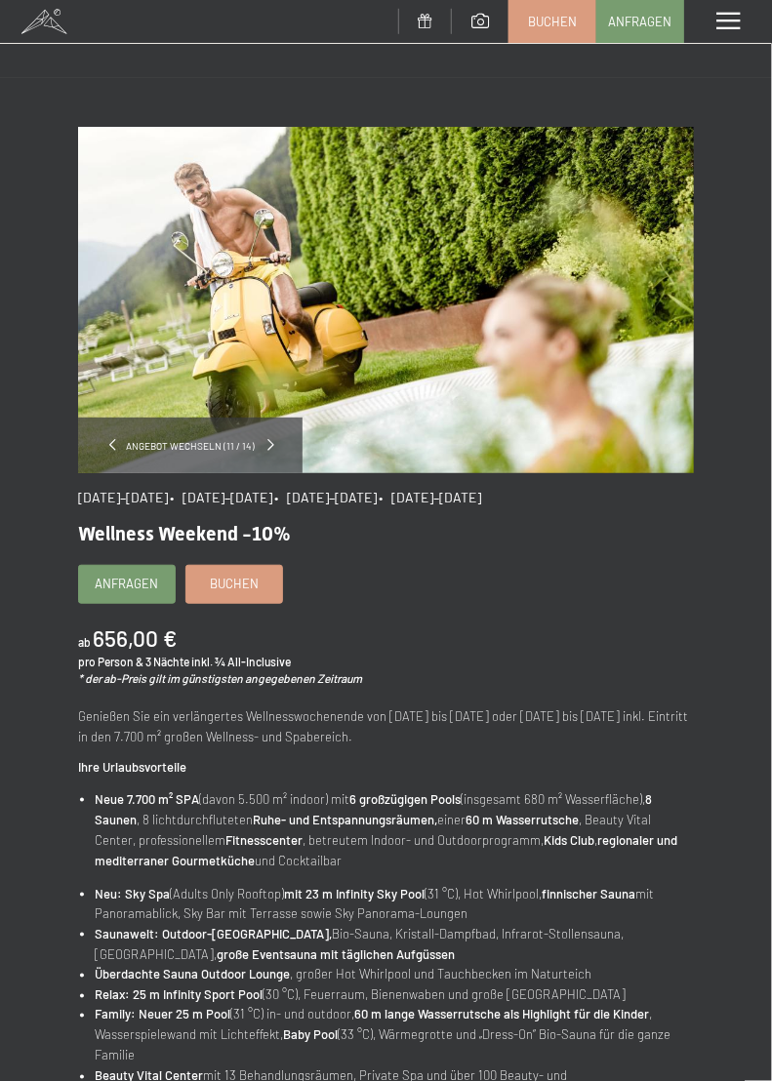
click at [267, 444] on span at bounding box center [270, 445] width 7 height 12
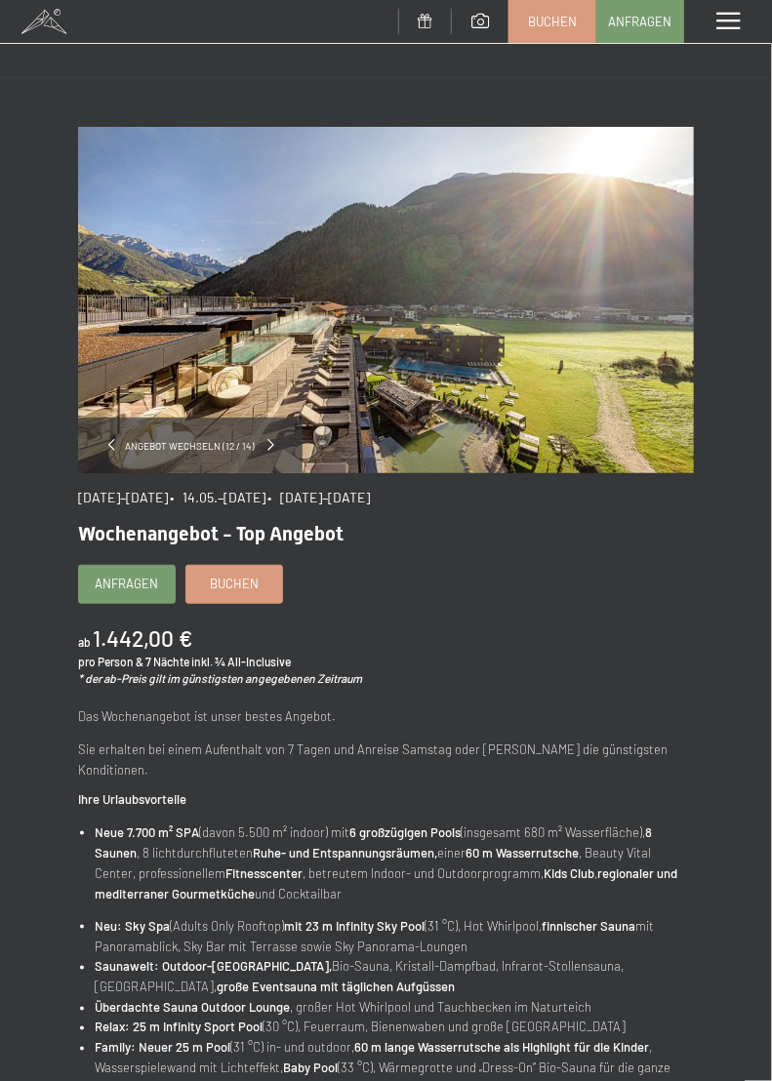
click at [268, 444] on span at bounding box center [271, 445] width 7 height 12
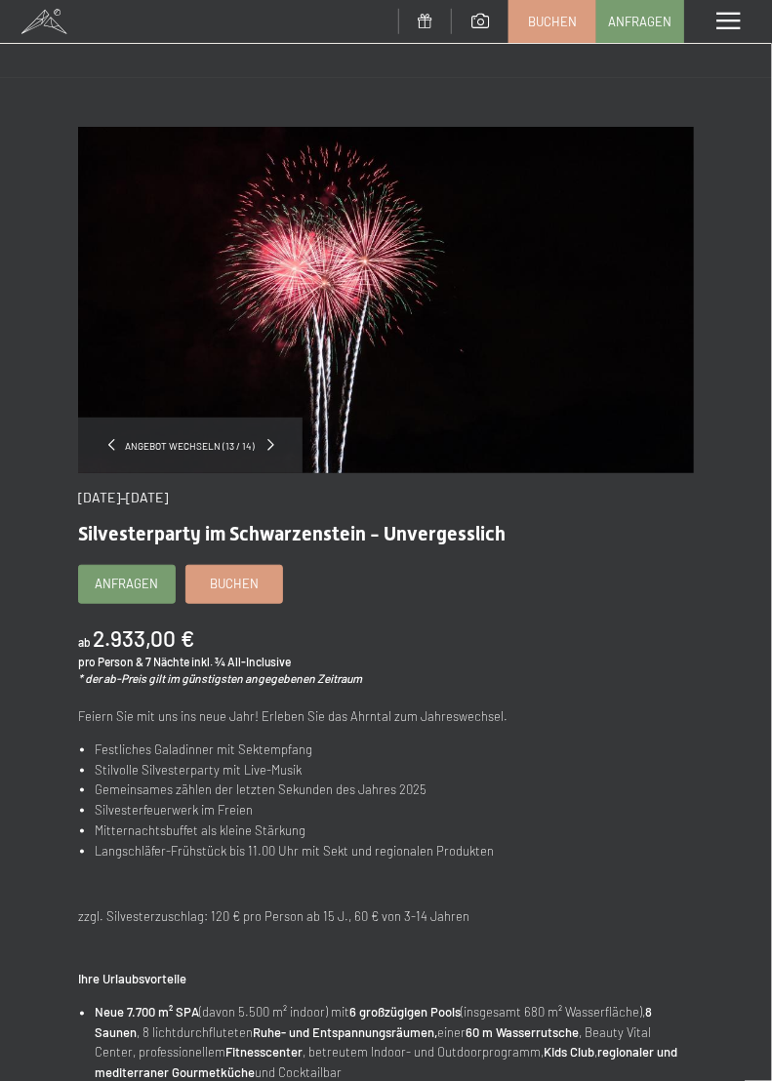
click at [268, 444] on span at bounding box center [271, 445] width 7 height 12
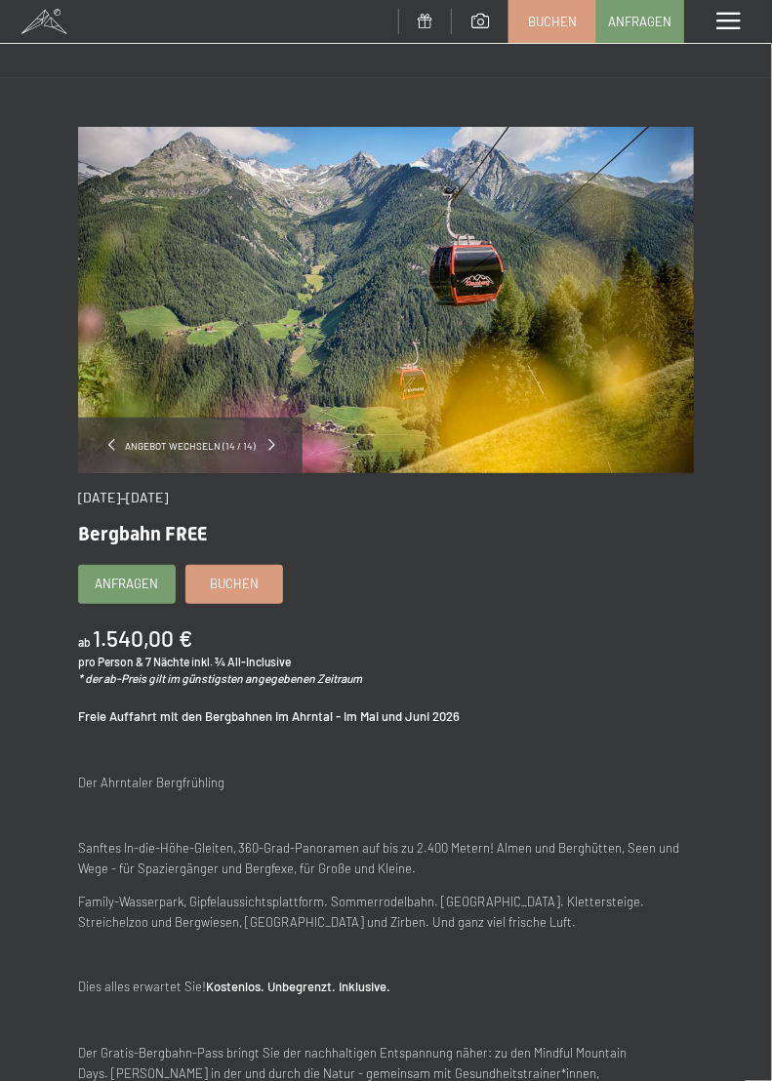
click at [269, 444] on span at bounding box center [271, 445] width 7 height 12
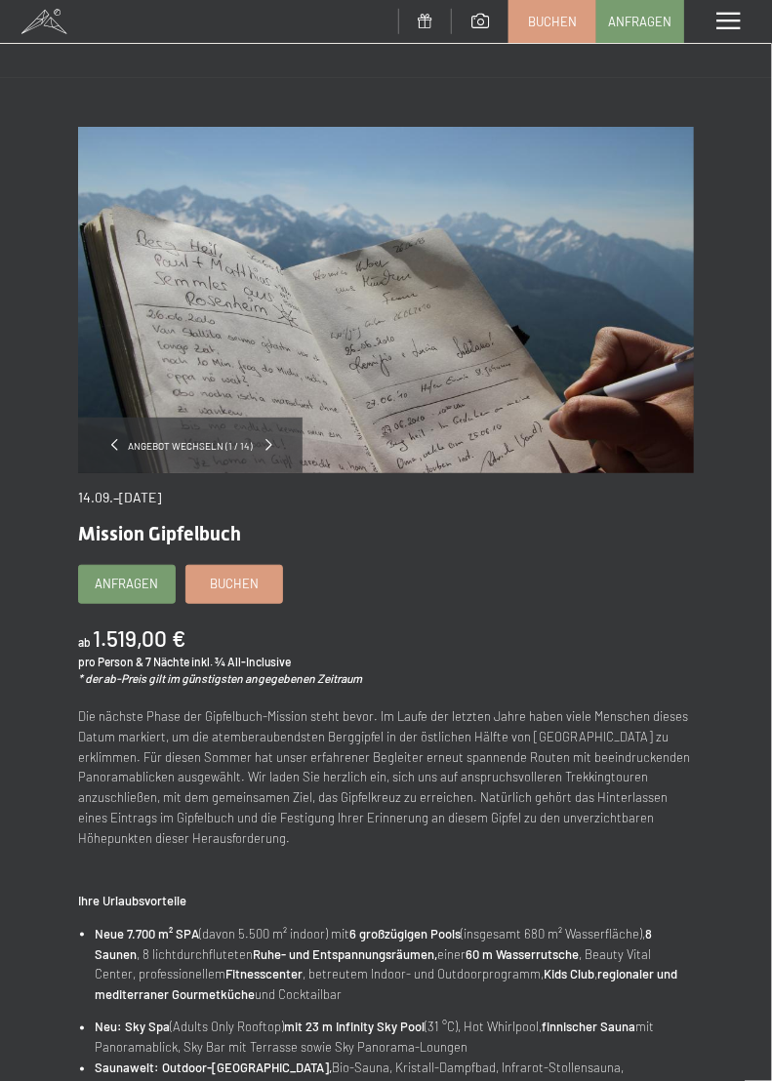
click at [265, 444] on span at bounding box center [268, 445] width 7 height 12
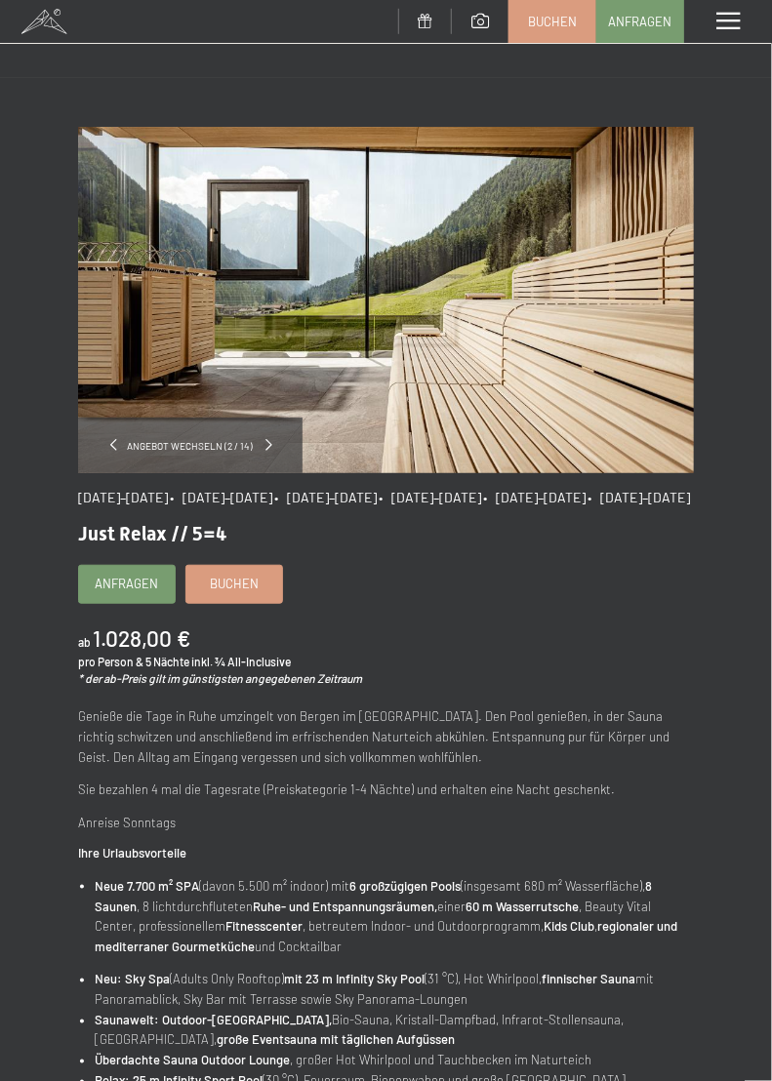
click at [266, 446] on span at bounding box center [269, 445] width 7 height 12
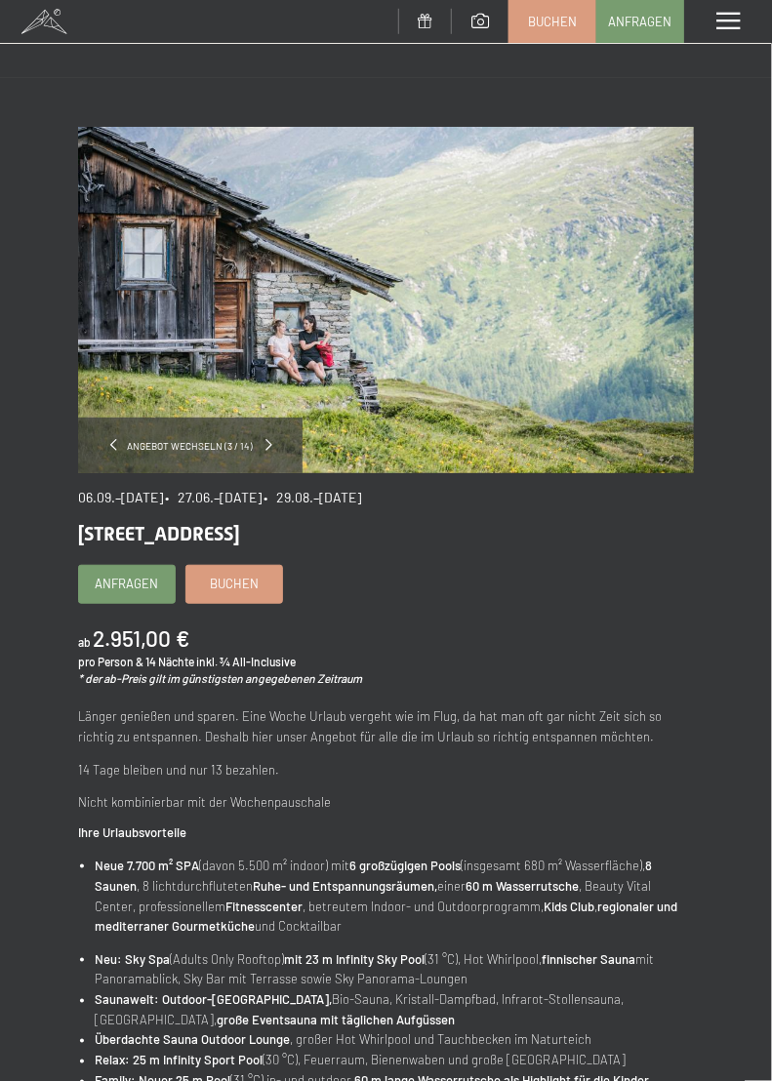
click at [266, 442] on span at bounding box center [269, 445] width 7 height 12
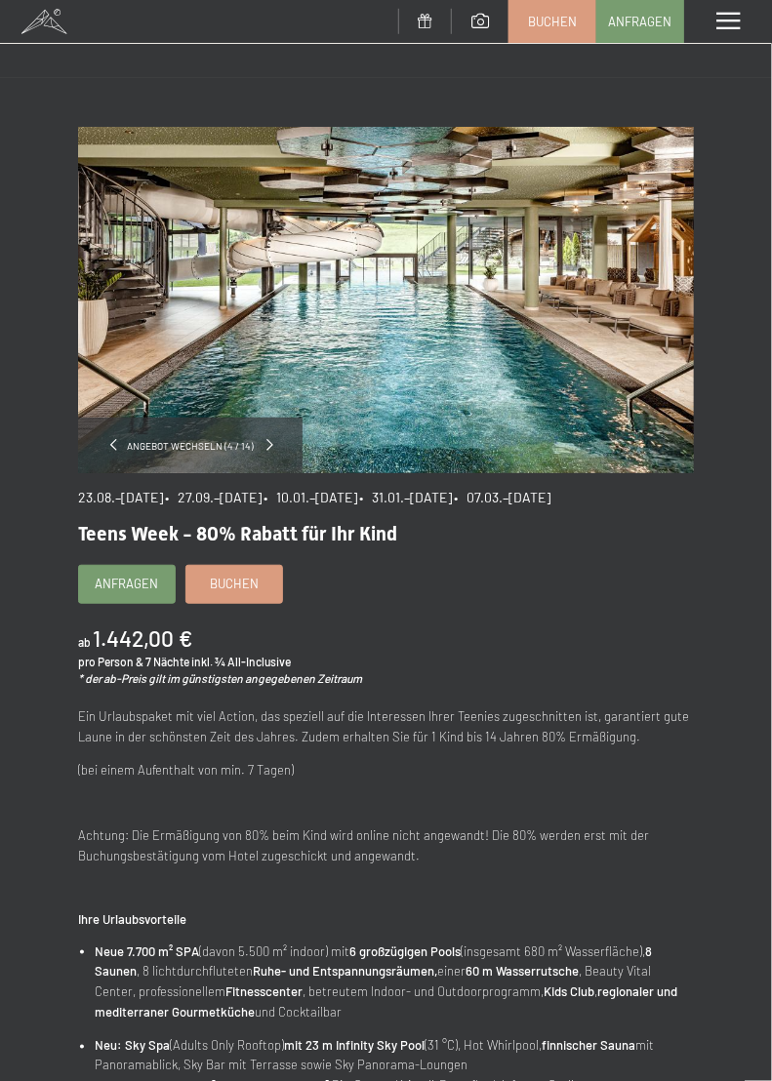
click at [266, 450] on span at bounding box center [269, 445] width 7 height 12
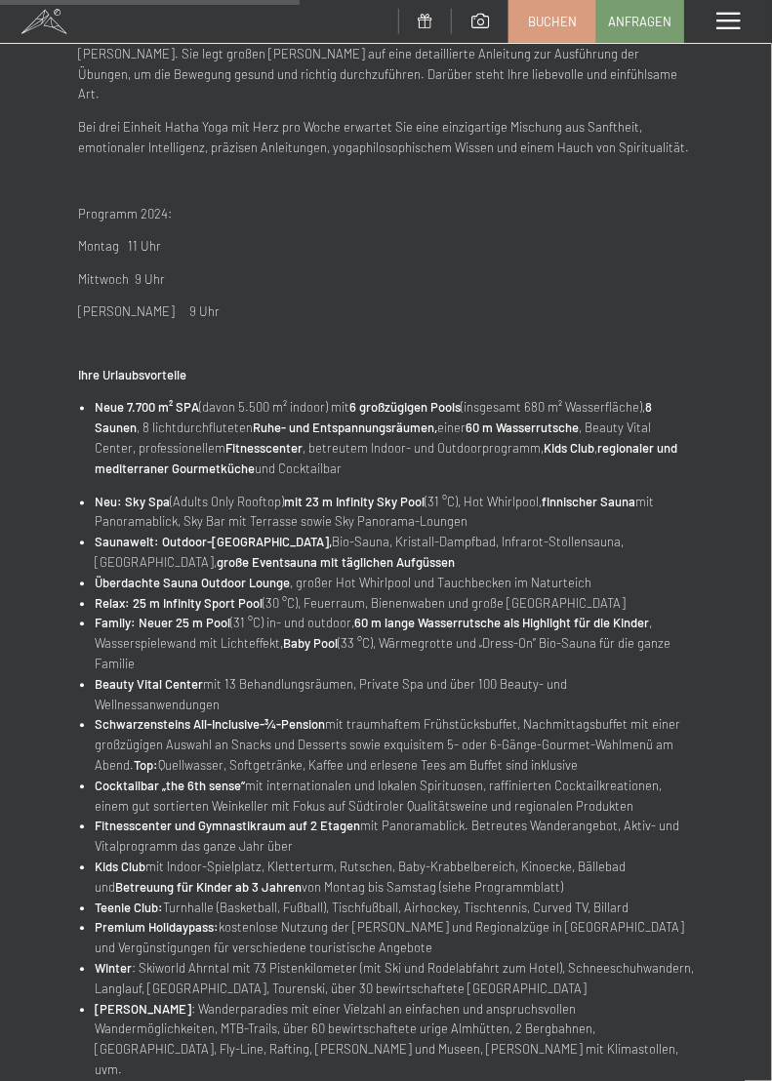
scroll to position [684, 0]
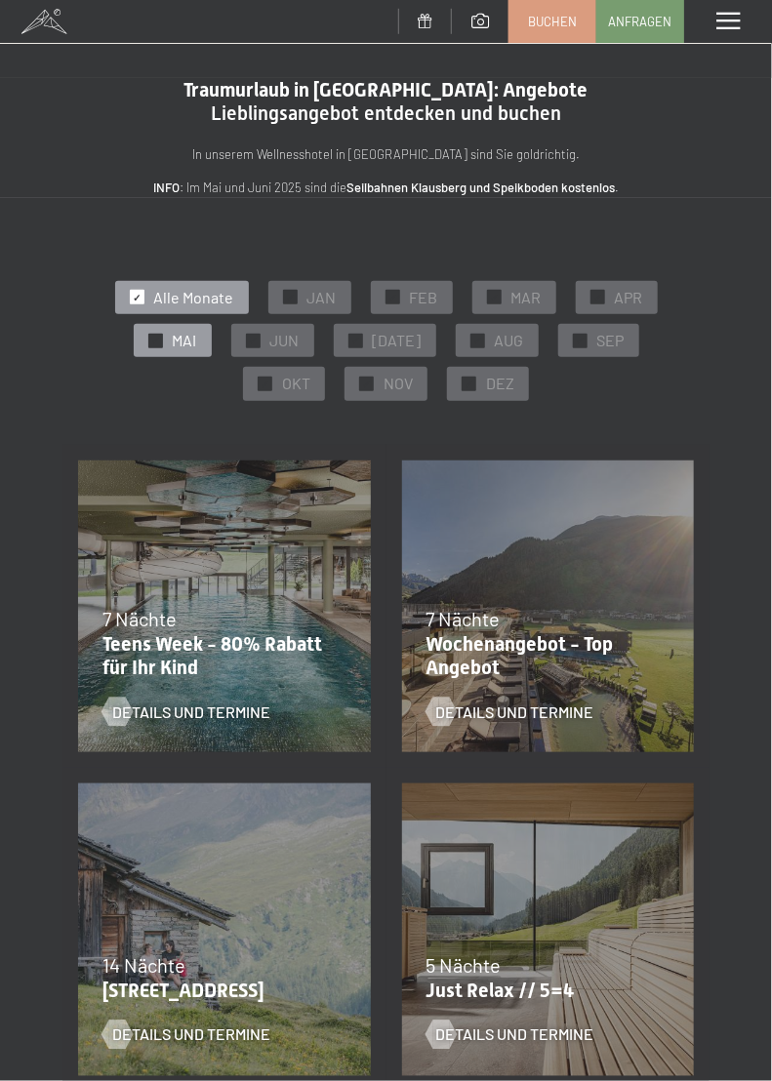
click at [148, 342] on div at bounding box center [155, 341] width 15 height 15
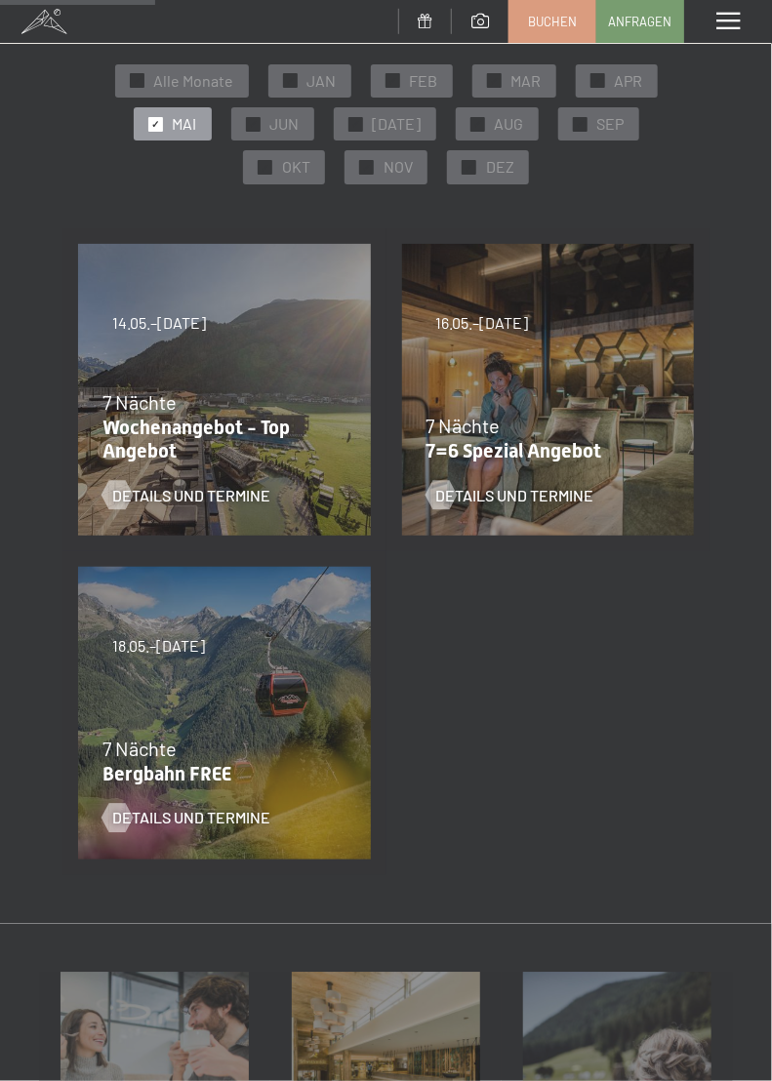
scroll to position [210, 0]
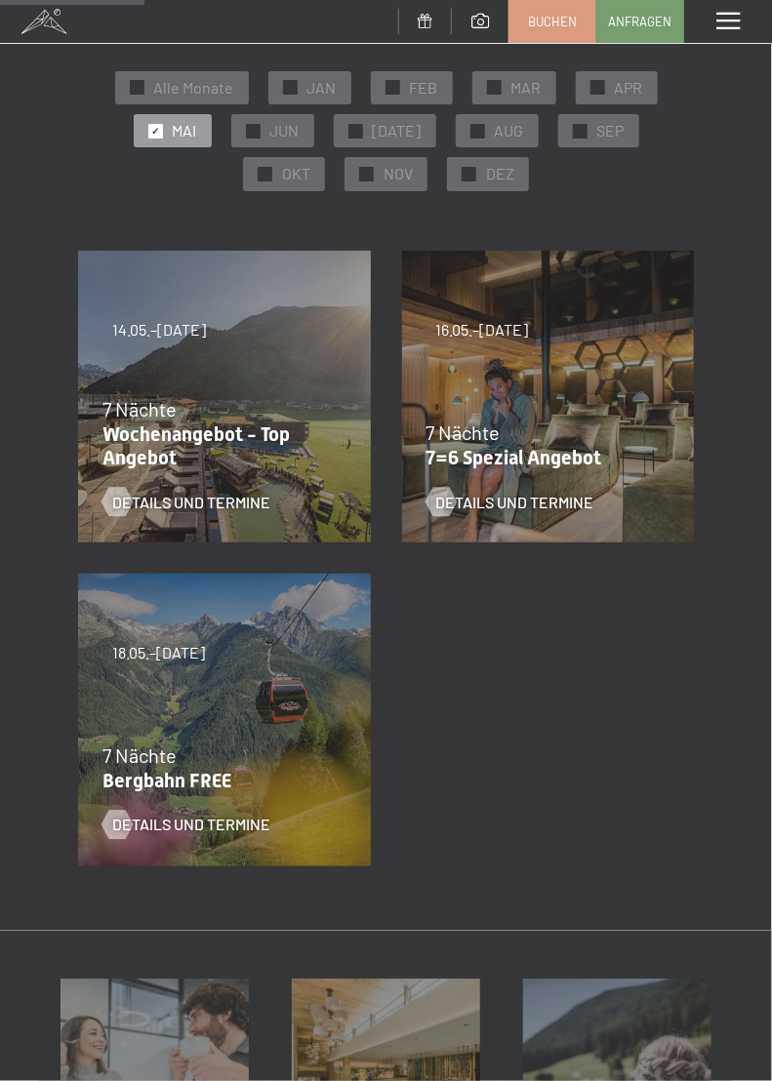
click at [149, 441] on p "Wochenangebot - Top Angebot" at bounding box center [219, 445] width 234 height 47
click at [135, 501] on span "Details und Termine" at bounding box center [211, 502] width 158 height 21
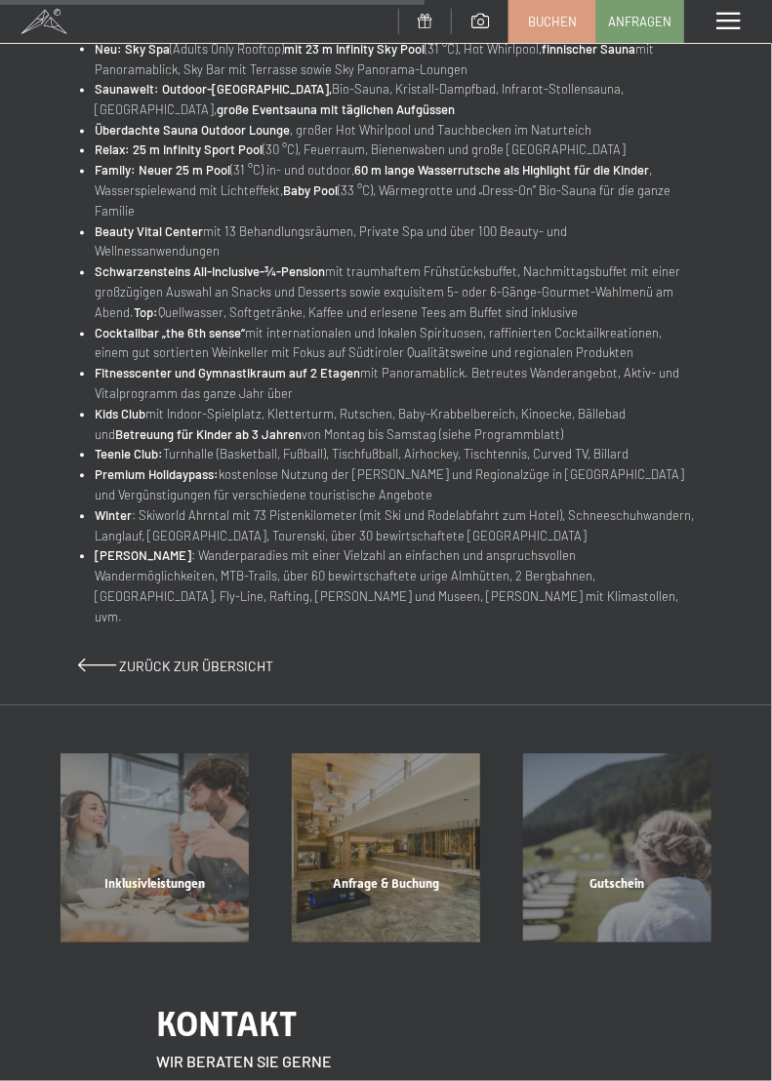
scroll to position [880, 0]
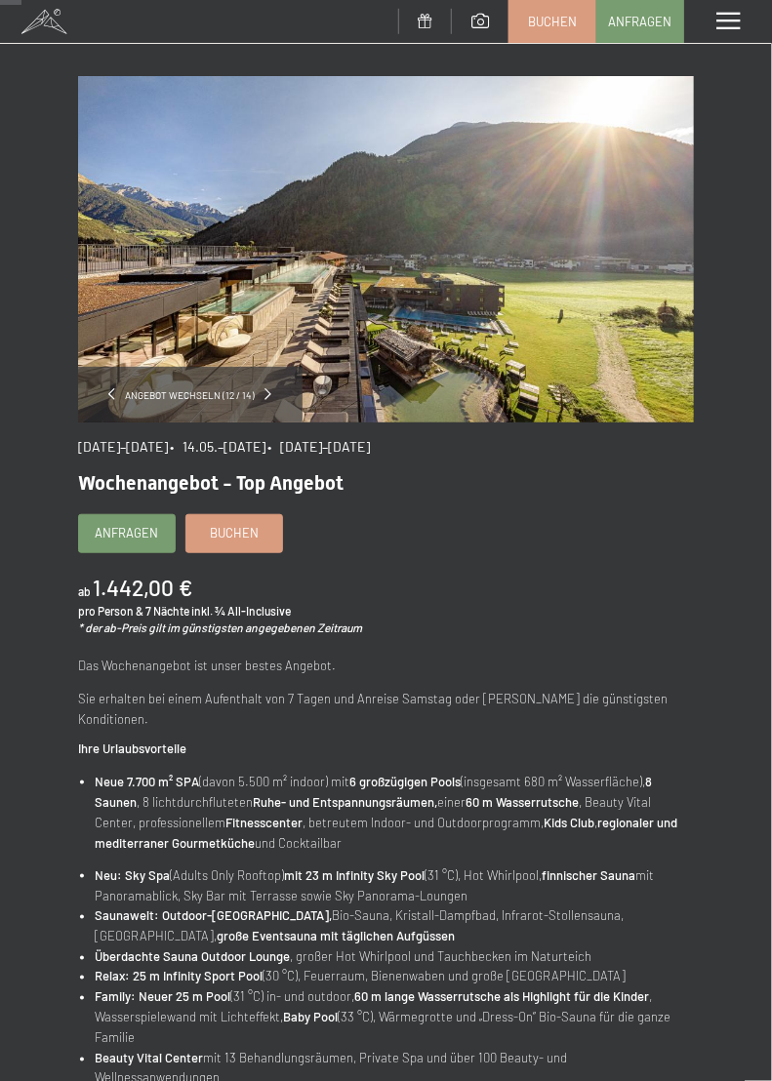
scroll to position [39, 0]
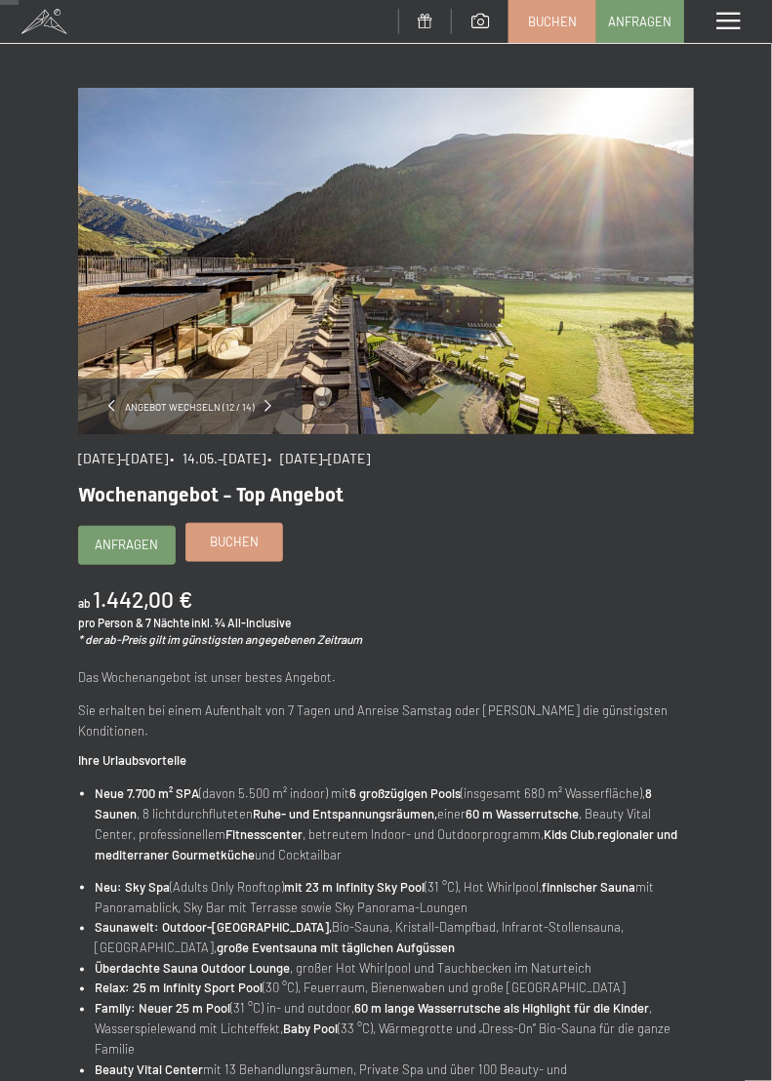
click at [220, 547] on span "Buchen" at bounding box center [234, 542] width 49 height 18
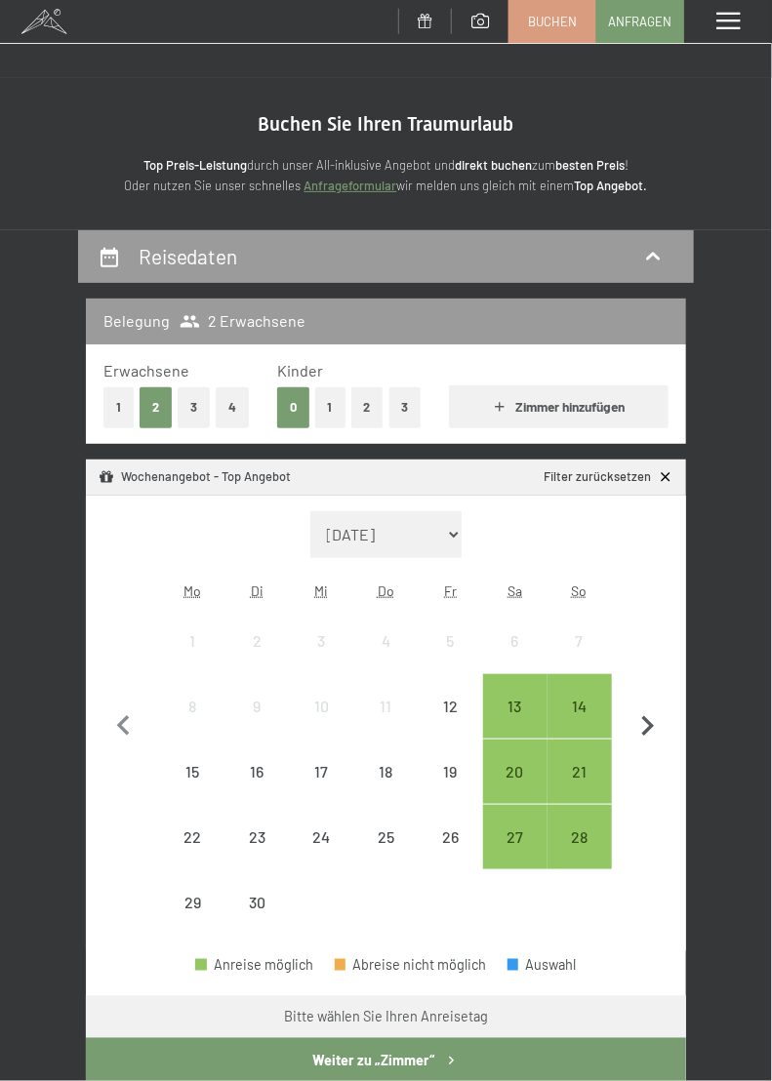
click at [654, 731] on icon "button" at bounding box center [647, 726] width 41 height 41
select select "[DATE]"
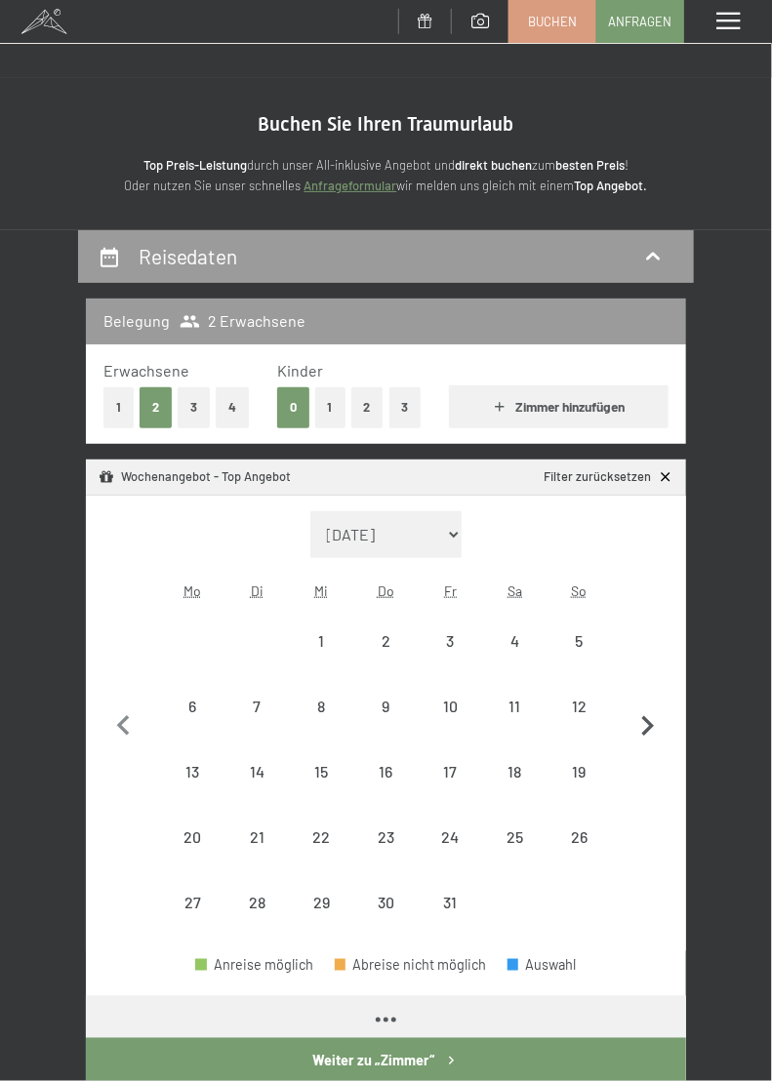
click at [647, 738] on icon "button" at bounding box center [647, 726] width 41 height 41
select select "[DATE]"
click at [647, 738] on icon "button" at bounding box center [647, 726] width 41 height 41
select select "[DATE]"
click at [646, 728] on icon "button" at bounding box center [647, 726] width 41 height 41
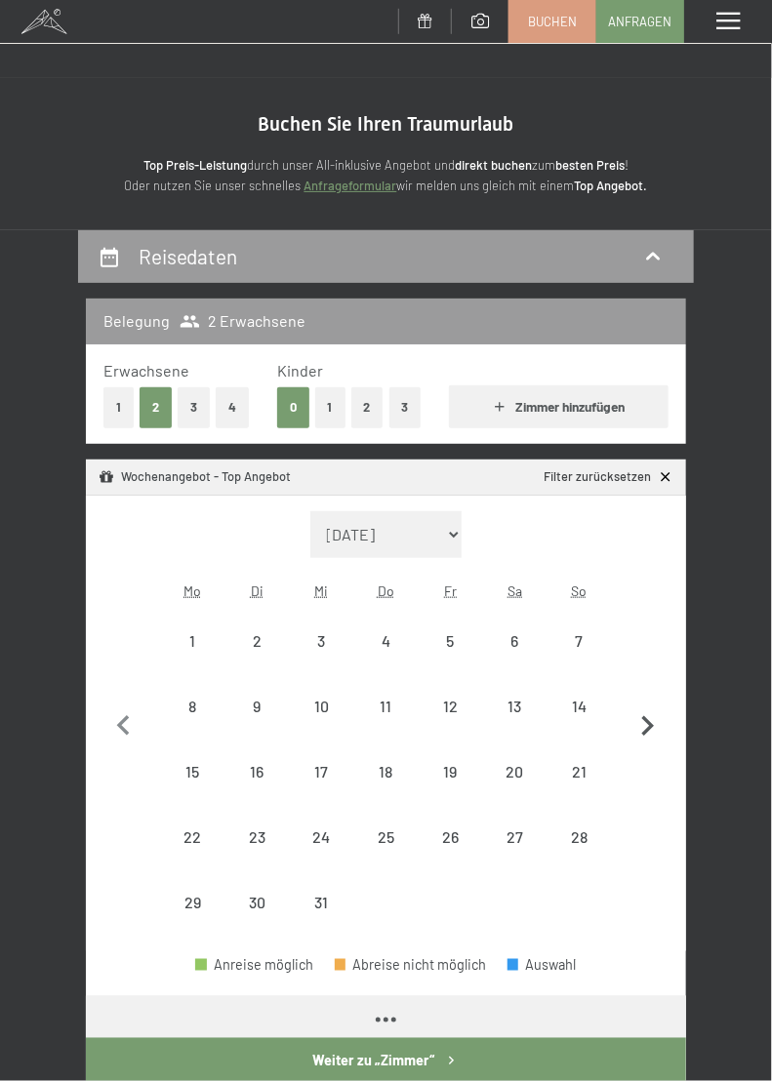
select select "[DATE]"
click at [641, 726] on icon "button" at bounding box center [647, 726] width 41 height 41
select select "[DATE]"
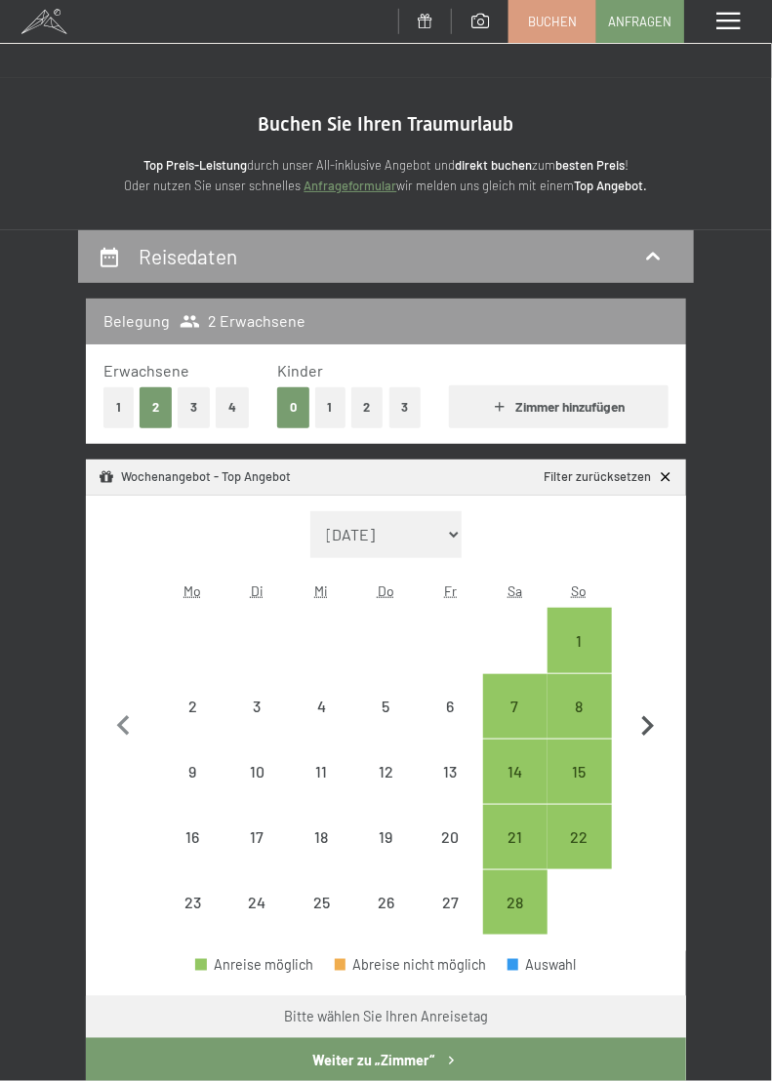
click at [641, 726] on icon "button" at bounding box center [647, 726] width 41 height 41
select select "[DATE]"
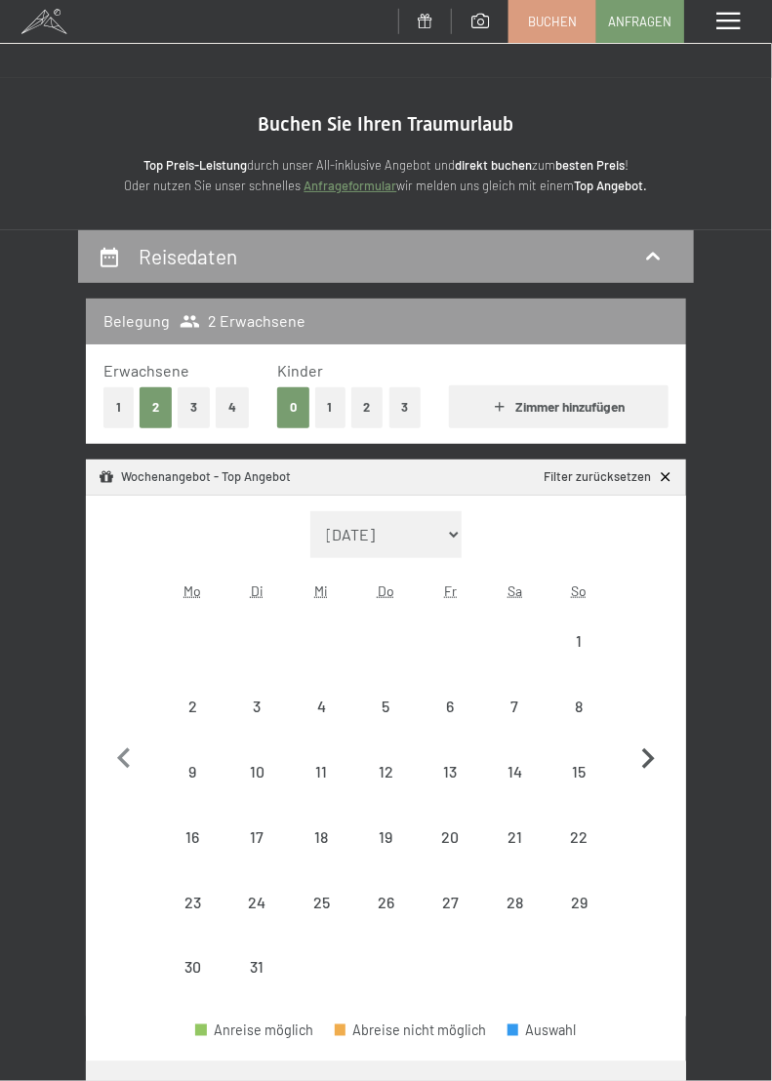
select select "[DATE]"
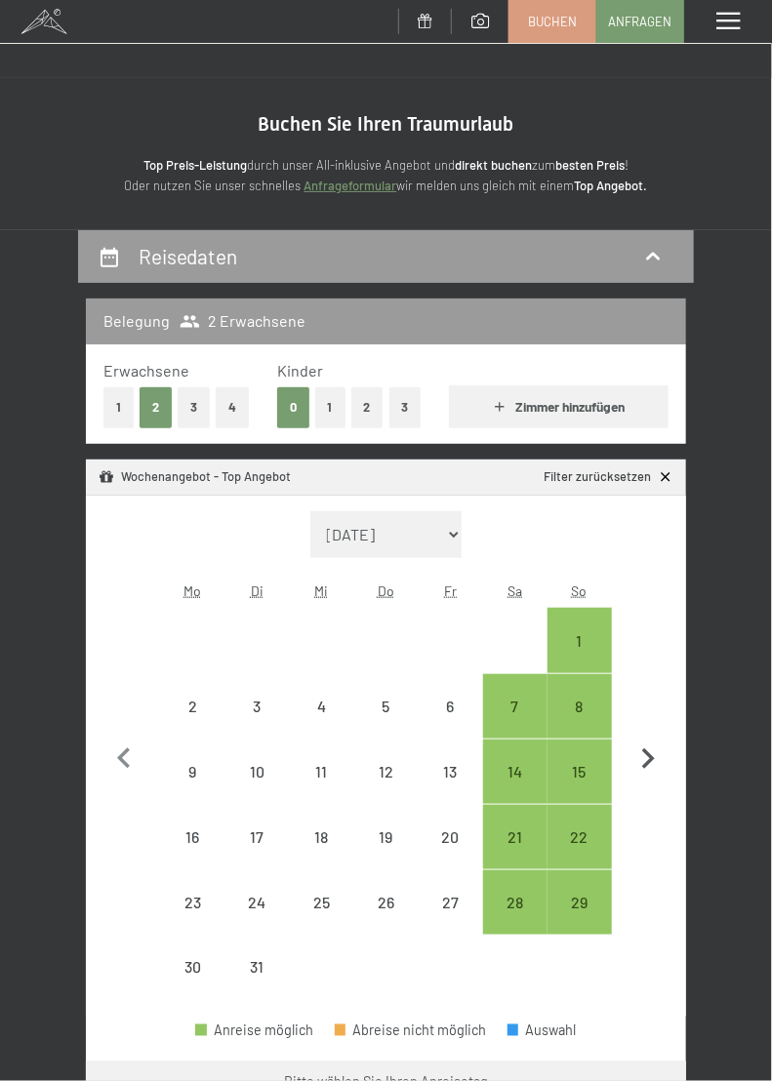
click at [652, 756] on icon "button" at bounding box center [648, 758] width 13 height 20
select select "[DATE]"
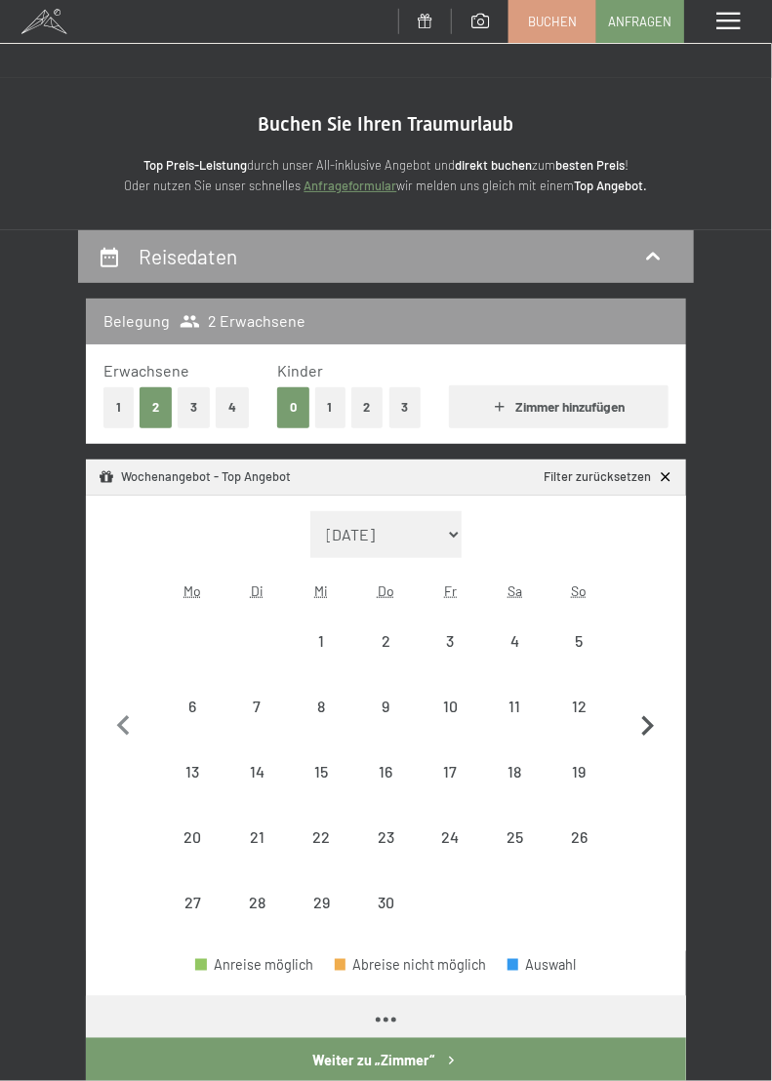
select select "[DATE]"
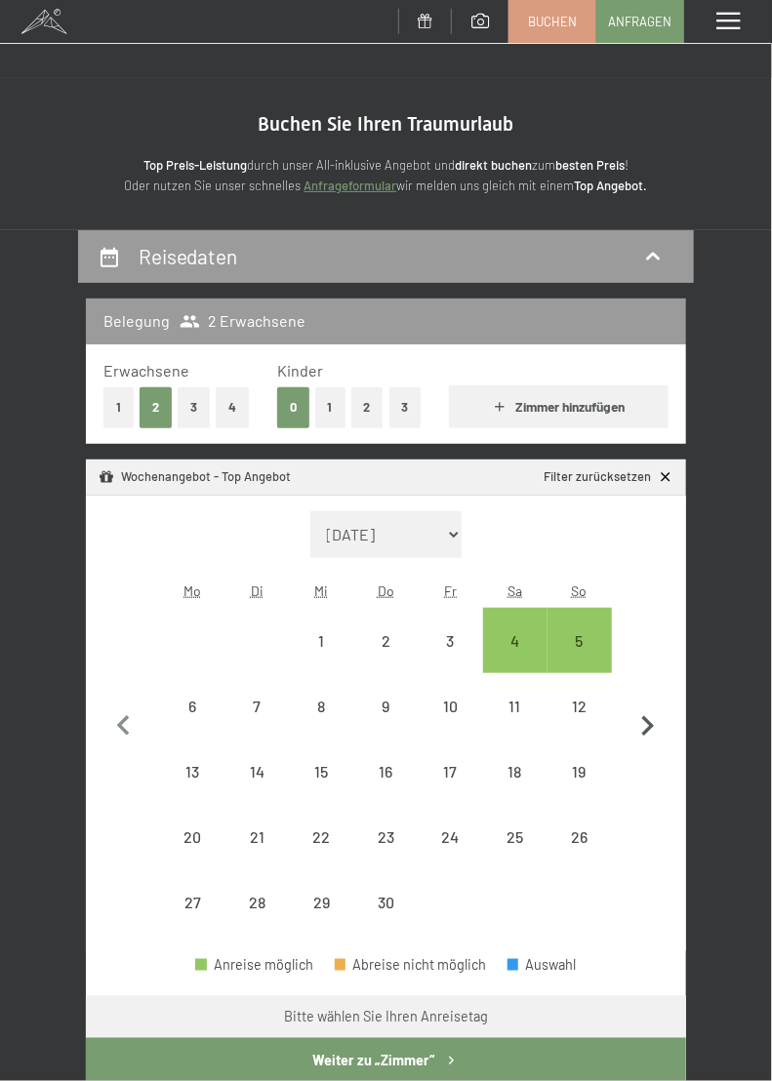
click at [654, 727] on icon "button" at bounding box center [647, 726] width 41 height 41
select select "[DATE]"
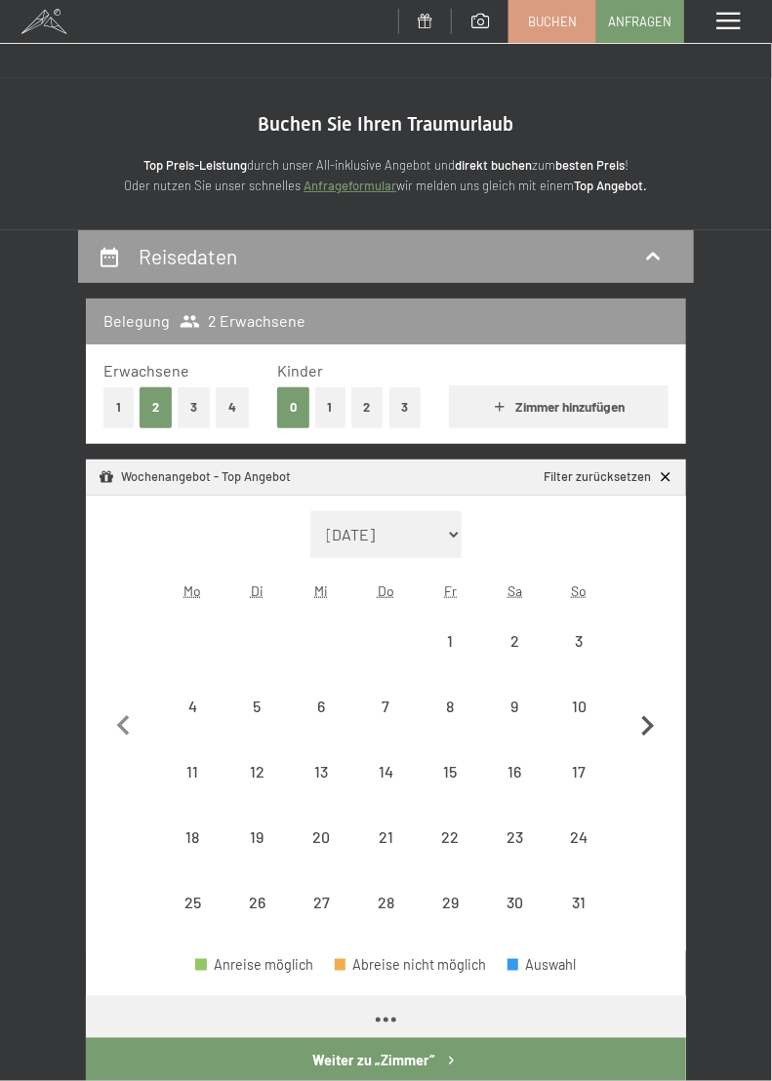
select select "[DATE]"
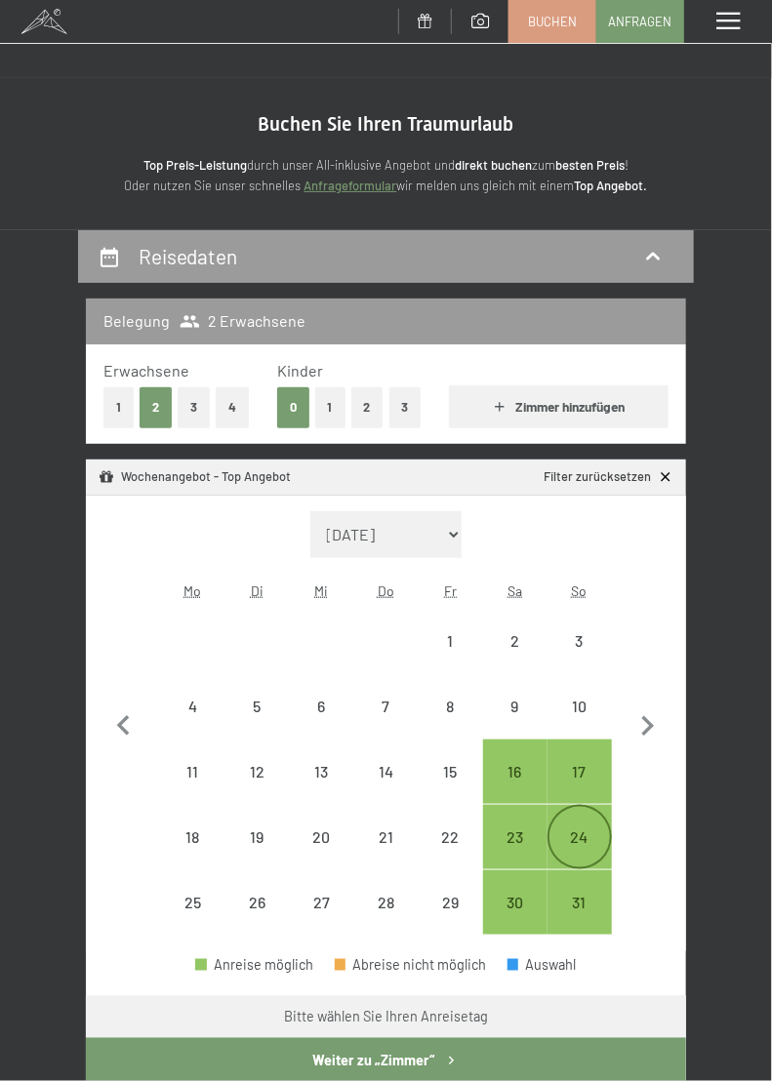
click at [577, 843] on div "24" at bounding box center [579, 859] width 60 height 60
select select "[DATE]"
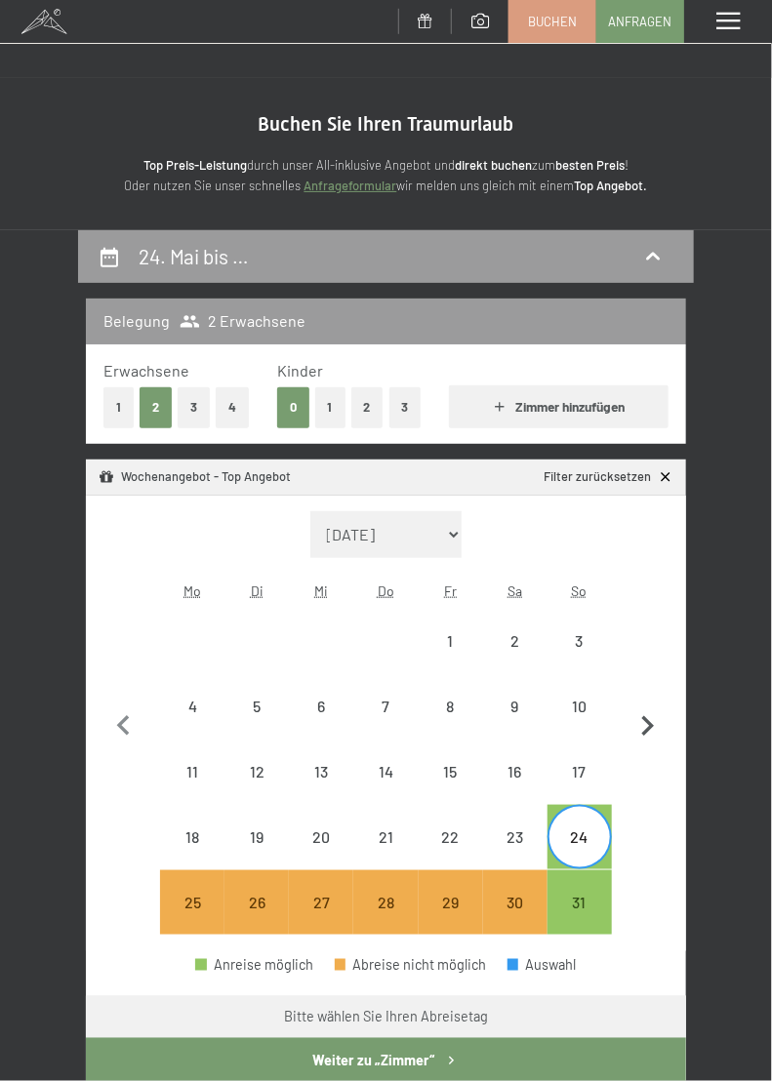
click at [646, 822] on button "button" at bounding box center [647, 723] width 41 height 424
select select "[DATE]"
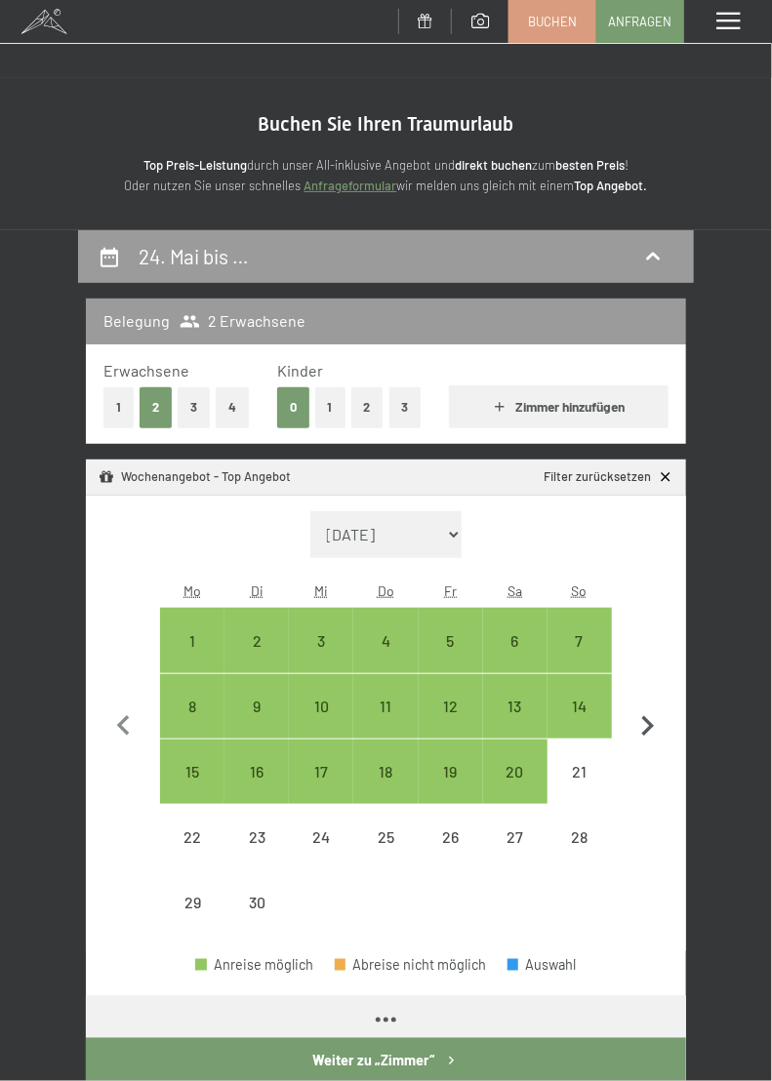
select select "[DATE]"
click at [118, 720] on icon "button" at bounding box center [123, 726] width 41 height 41
select select "[DATE]"
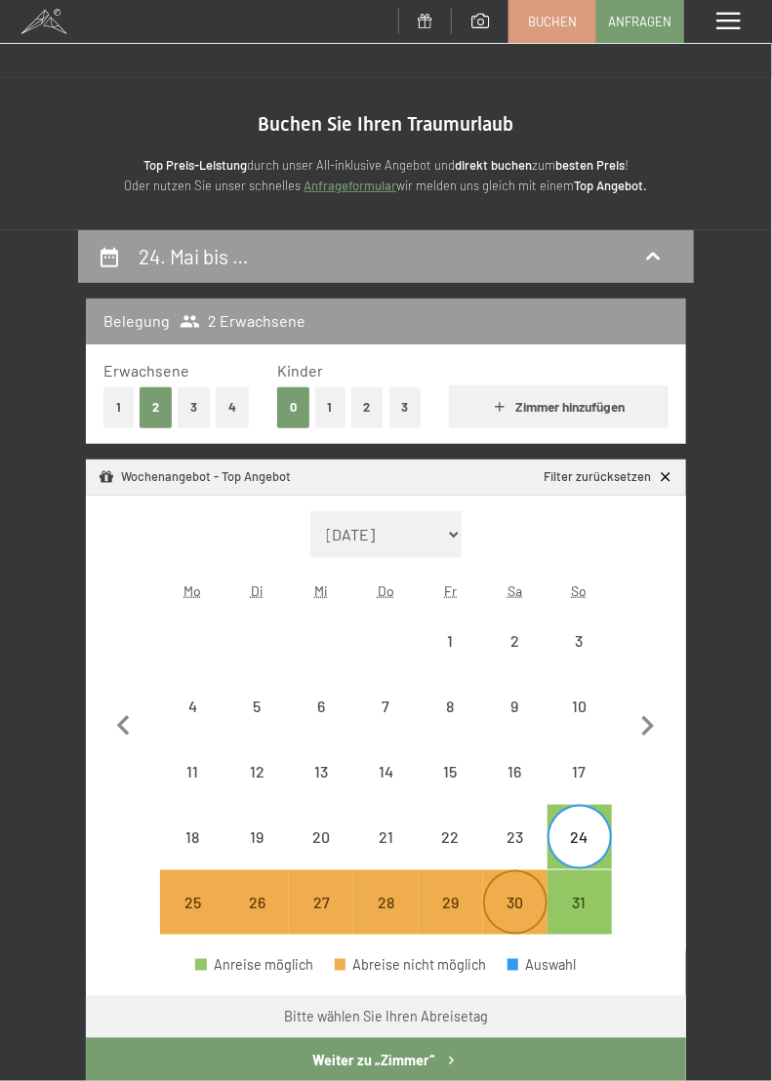
click at [506, 907] on div "30" at bounding box center [515, 925] width 60 height 60
select select "[DATE]"
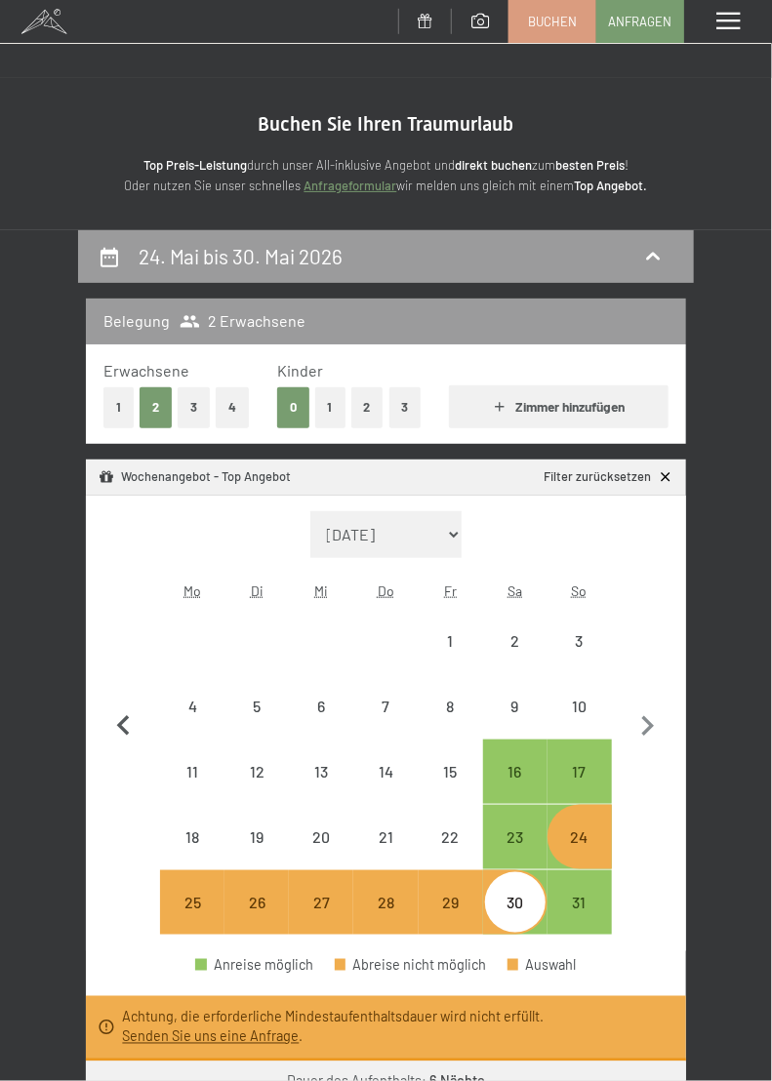
click at [125, 800] on button "button" at bounding box center [123, 723] width 41 height 424
select select "[DATE]"
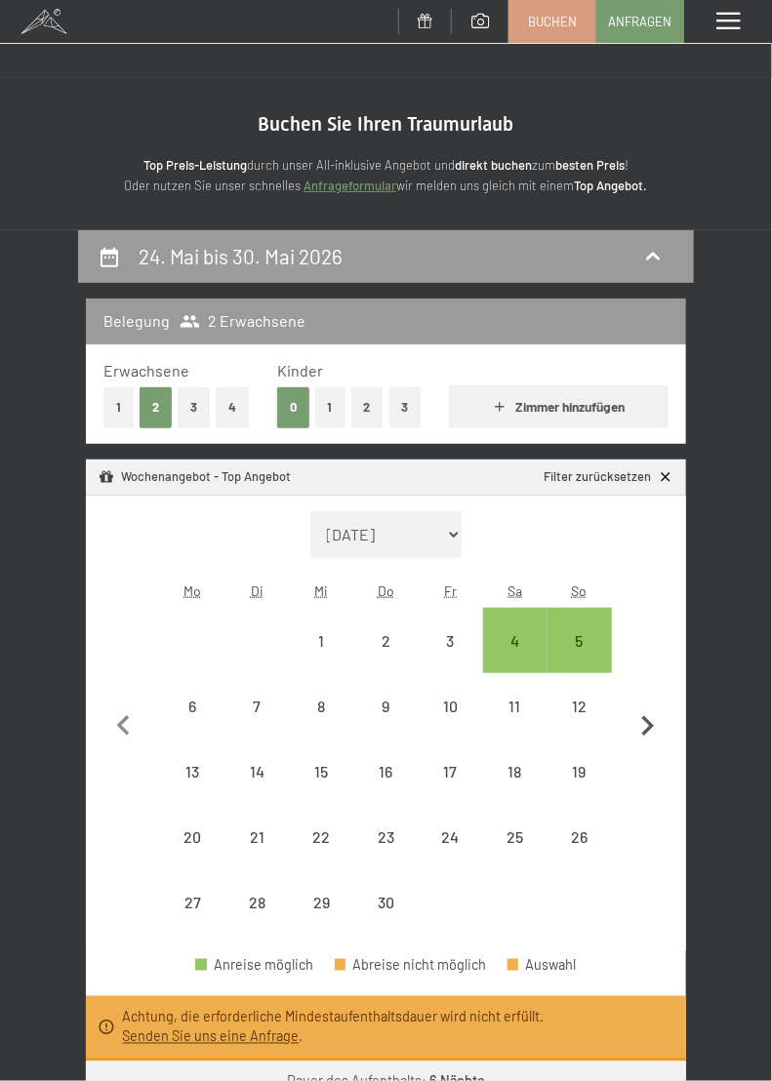
click at [652, 732] on icon "button" at bounding box center [647, 726] width 41 height 41
select select "[DATE]"
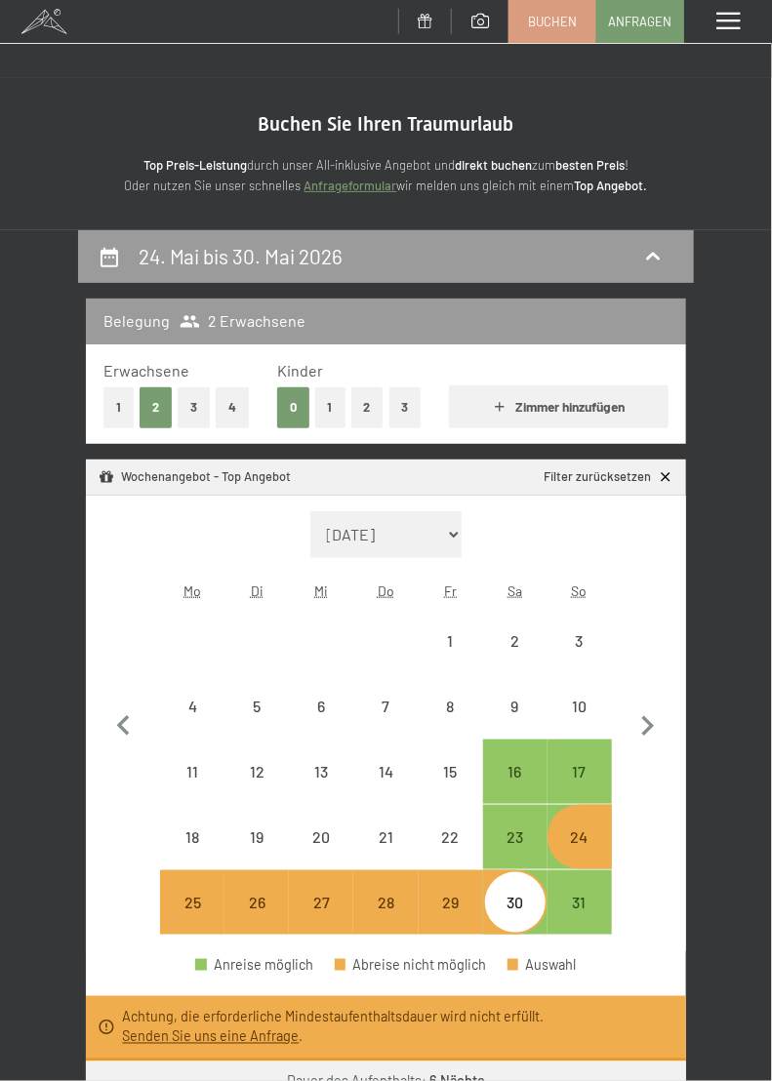
click at [594, 476] on link "Filter zurücksetzen" at bounding box center [608, 477] width 130 height 18
select select "[DATE]"
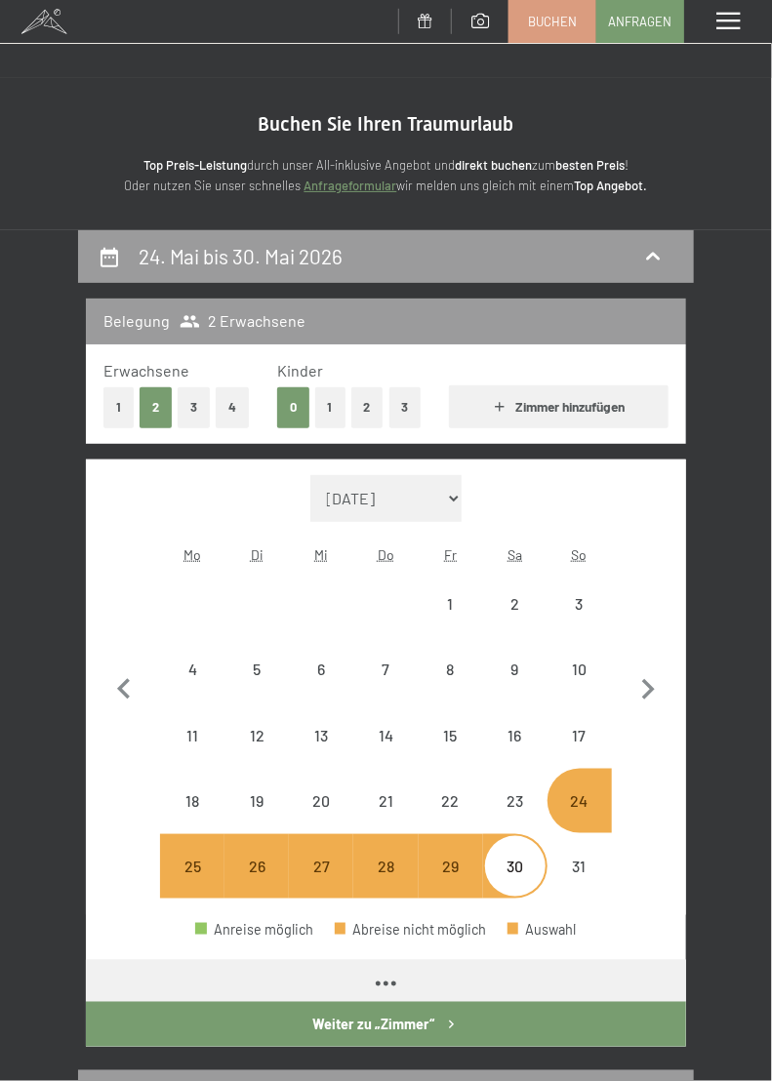
select select "[DATE]"
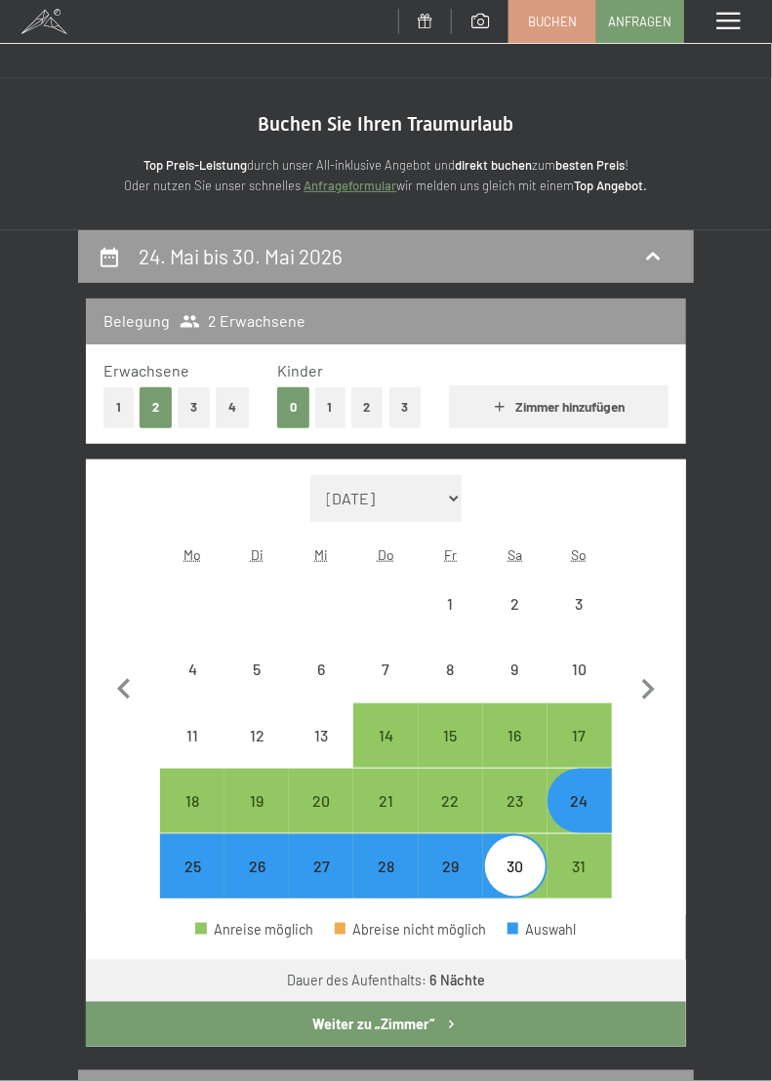
click at [357, 978] on div "[PERSON_NAME] des Aufenthalts: 6 Nächte" at bounding box center [386, 982] width 198 height 20
click at [502, 876] on div "30" at bounding box center [515, 888] width 60 height 60
select select "[DATE]"
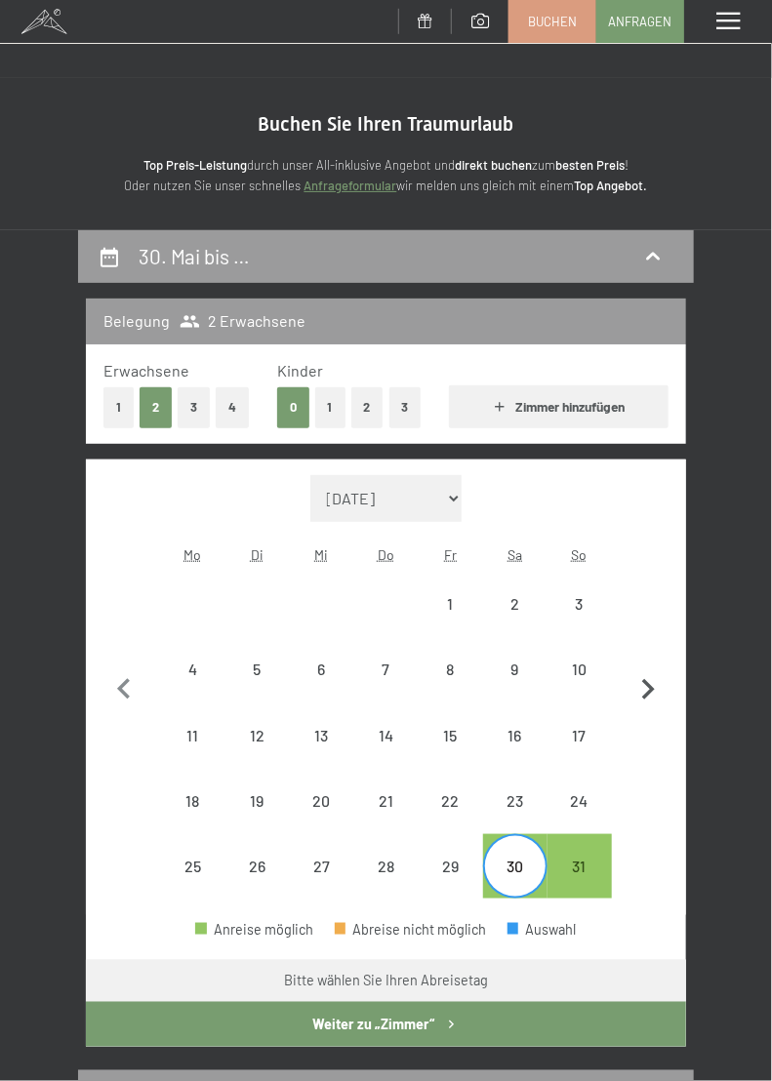
click at [639, 692] on icon "button" at bounding box center [647, 689] width 41 height 41
select select "[DATE]"
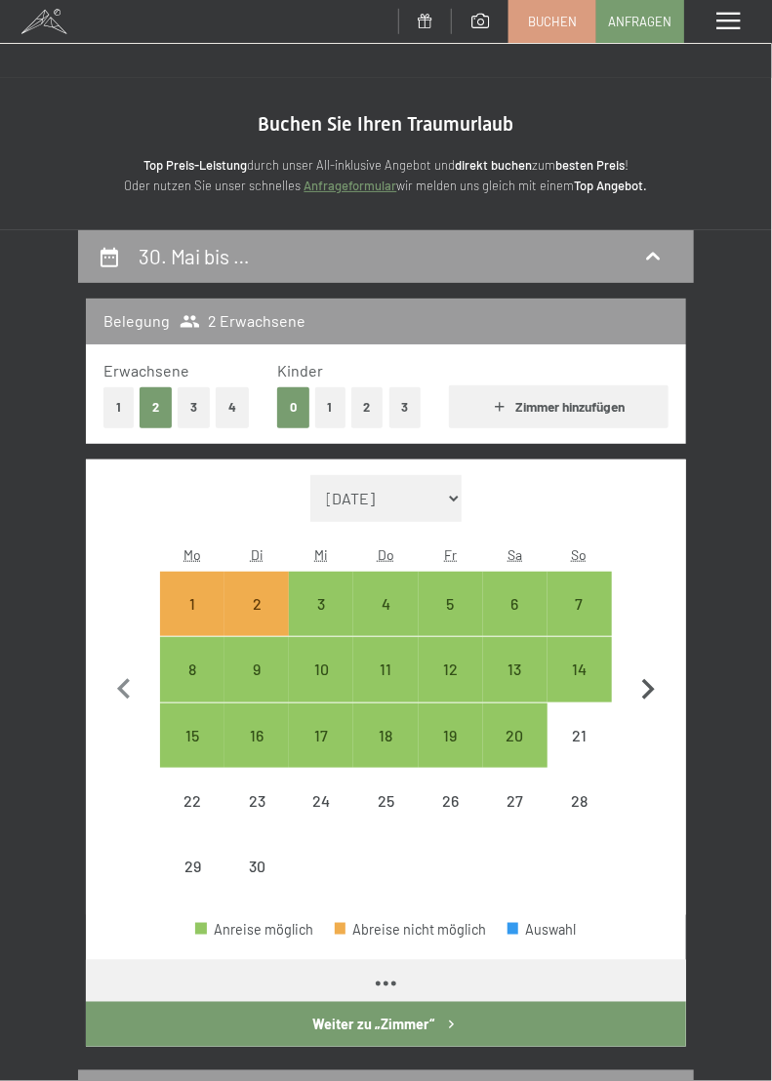
select select "[DATE]"
click at [511, 614] on div "6" at bounding box center [515, 626] width 60 height 60
select select "[DATE]"
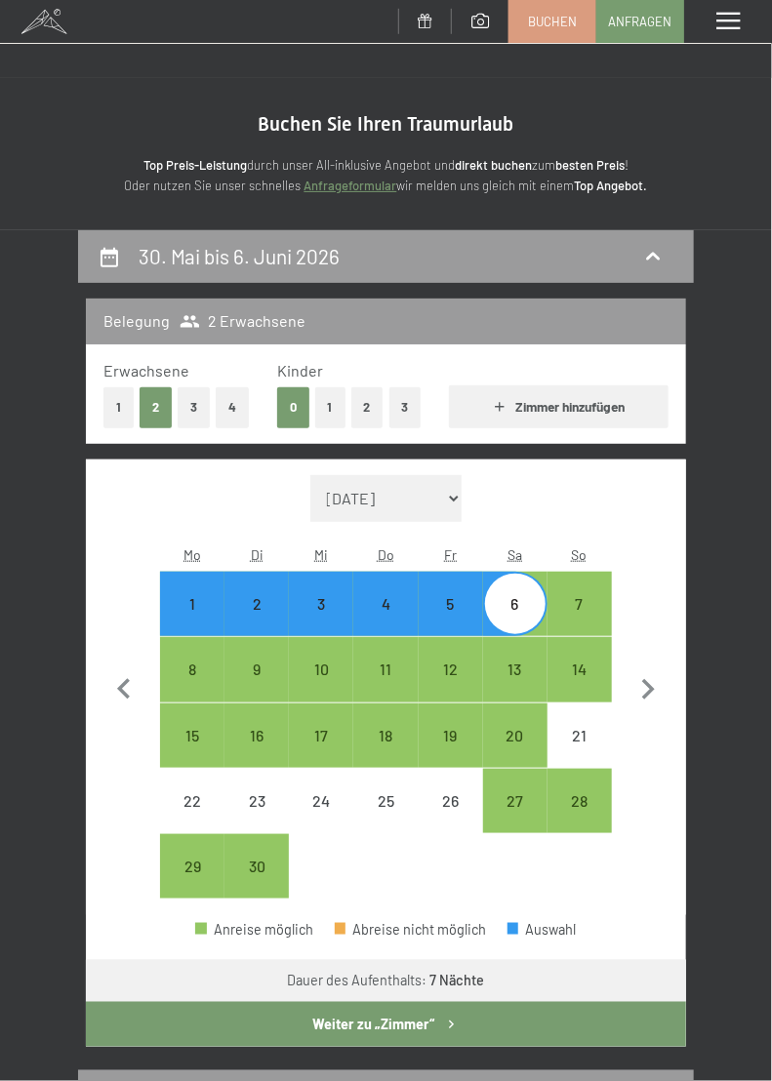
click at [334, 1030] on button "Weiter zu „Zimmer“" at bounding box center [386, 1024] width 600 height 45
select select "[DATE]"
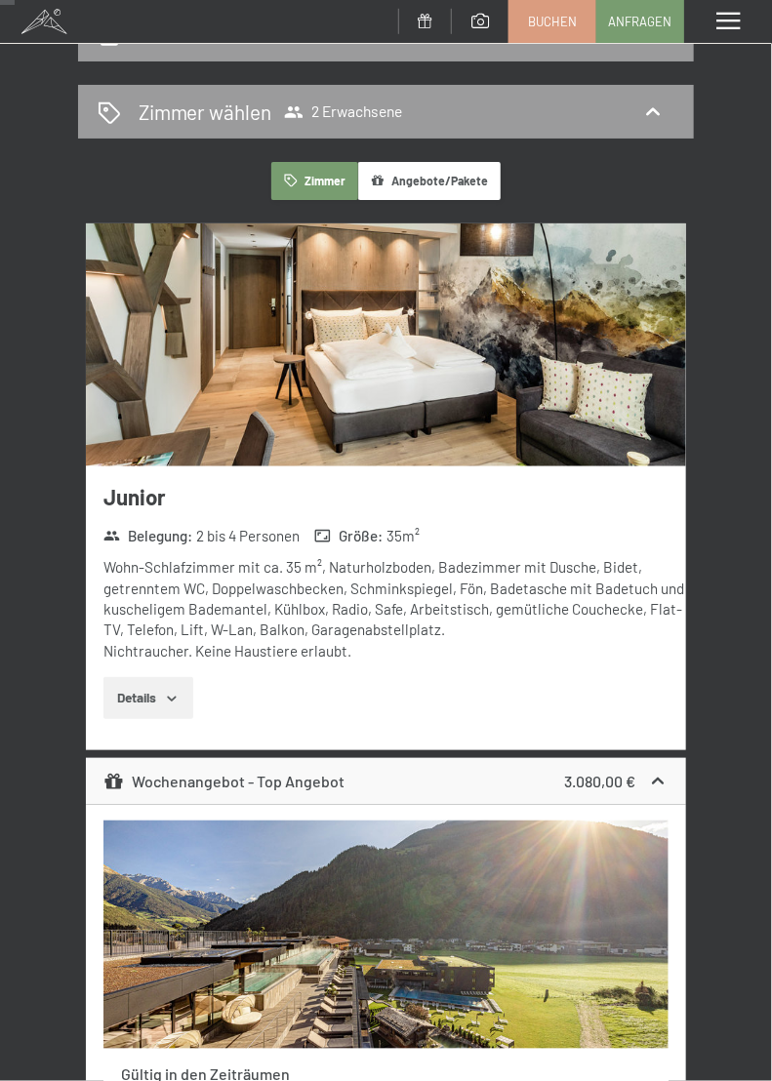
scroll to position [218, 0]
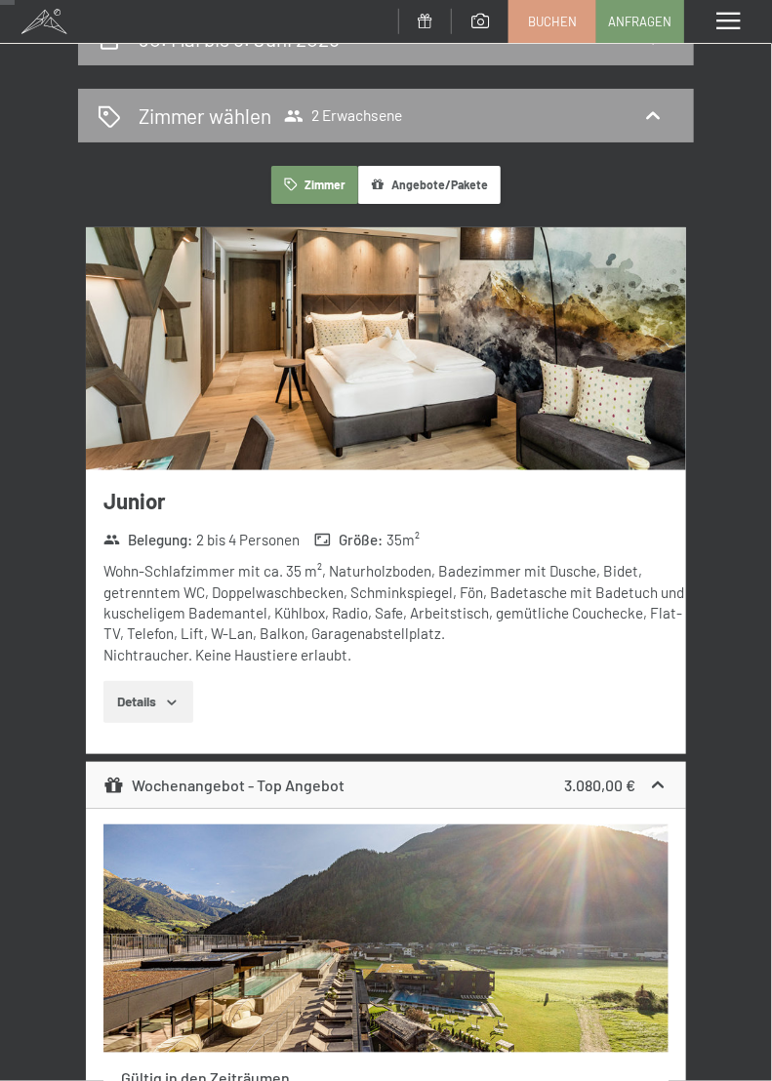
click at [119, 684] on button "Details" at bounding box center [147, 702] width 89 height 43
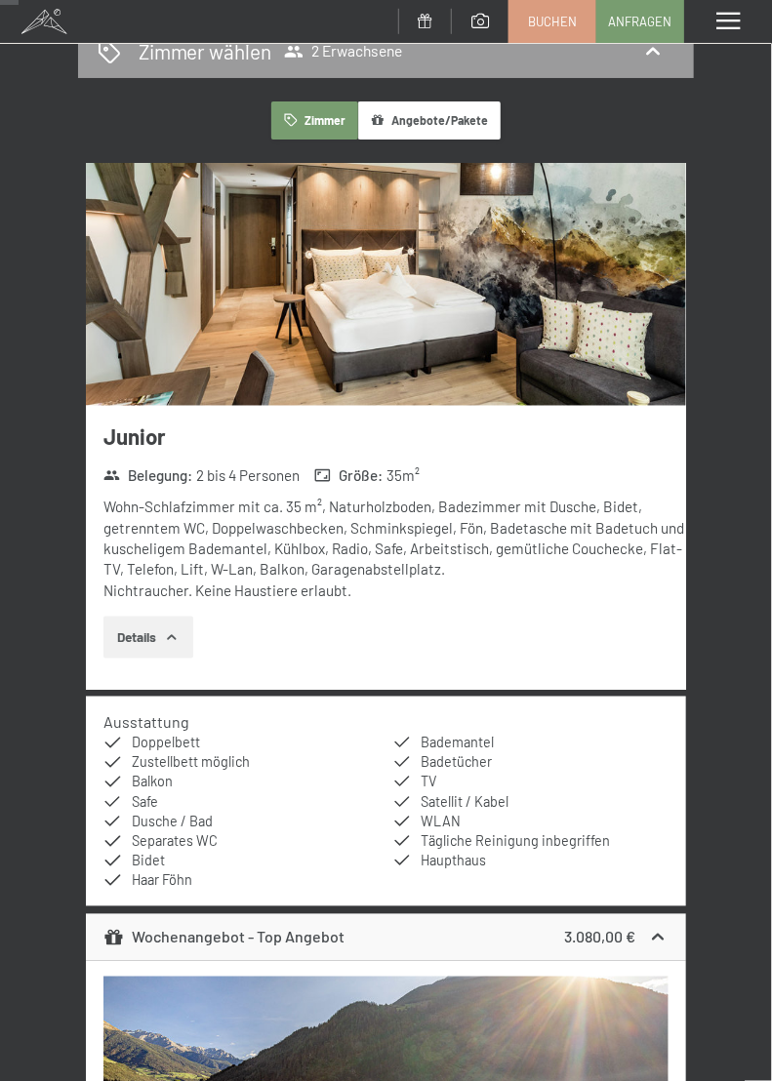
scroll to position [282, 0]
click at [124, 648] on button "Details" at bounding box center [147, 638] width 89 height 43
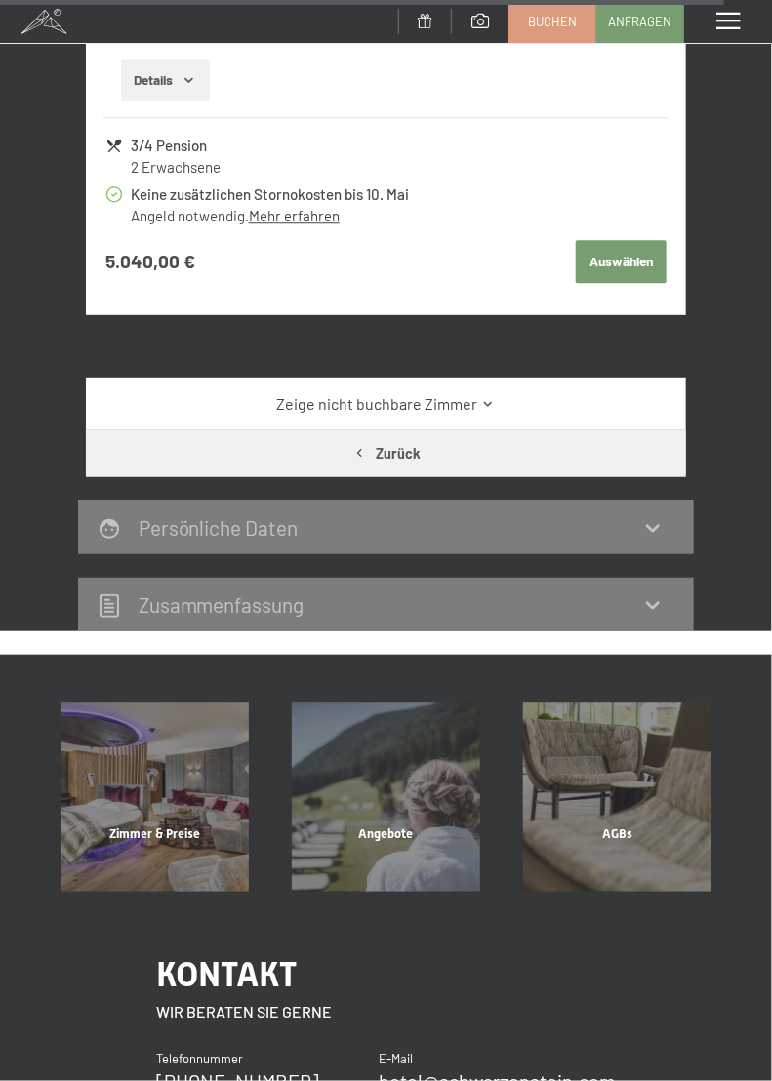
scroll to position [10970, 0]
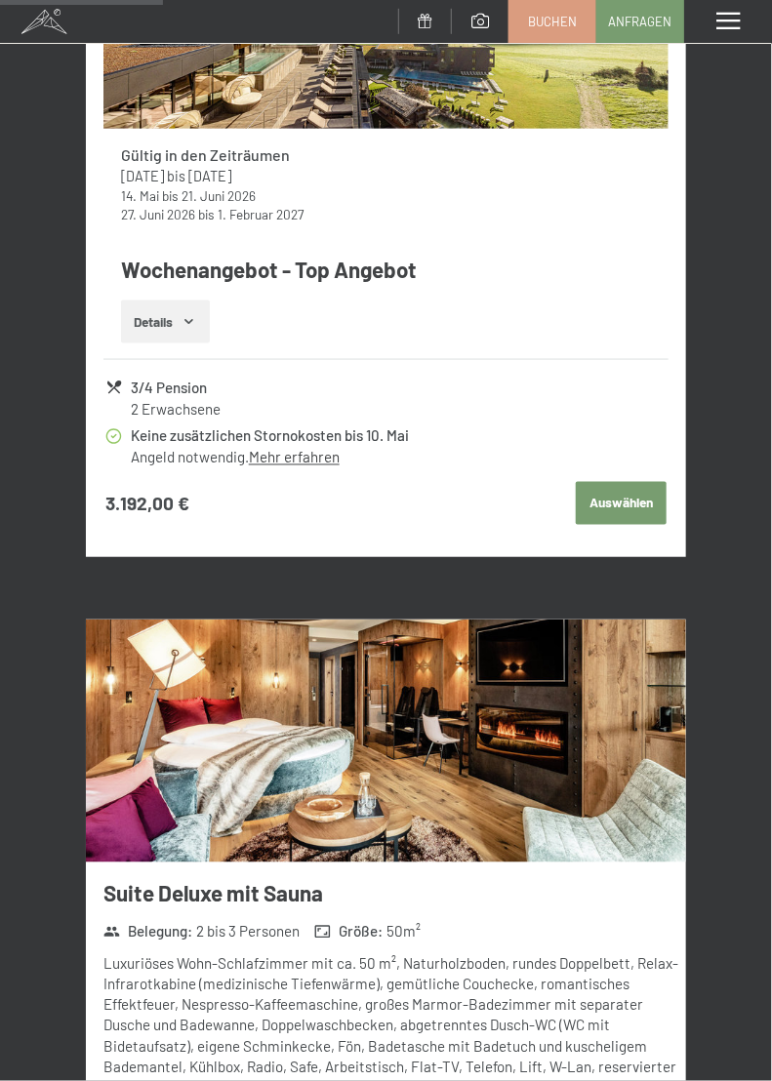
scroll to position [2481, 0]
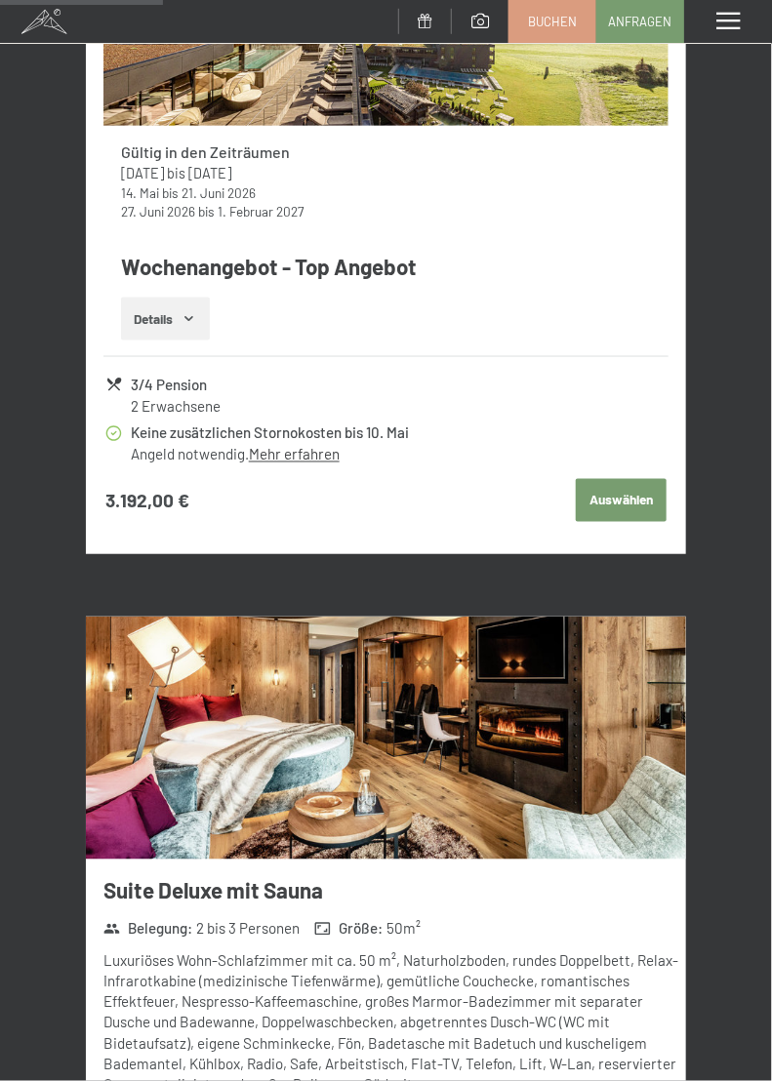
click at [602, 507] on button "Auswählen" at bounding box center [621, 500] width 90 height 43
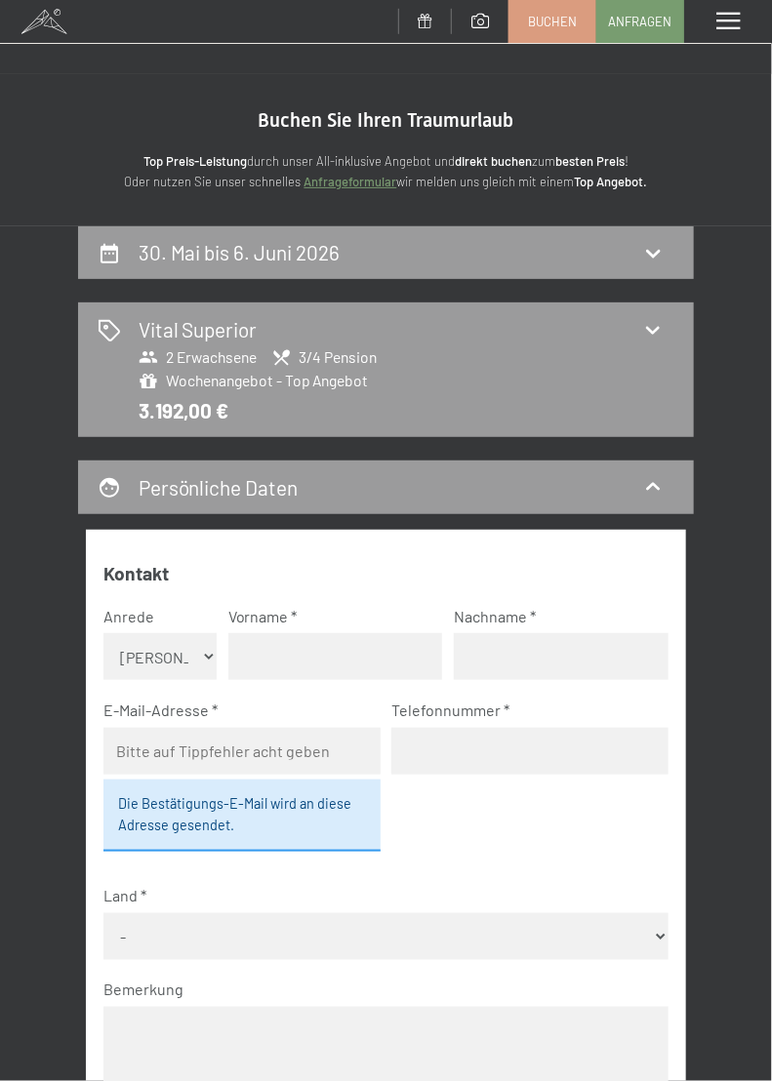
scroll to position [0, 0]
